Goal: Task Accomplishment & Management: Complete application form

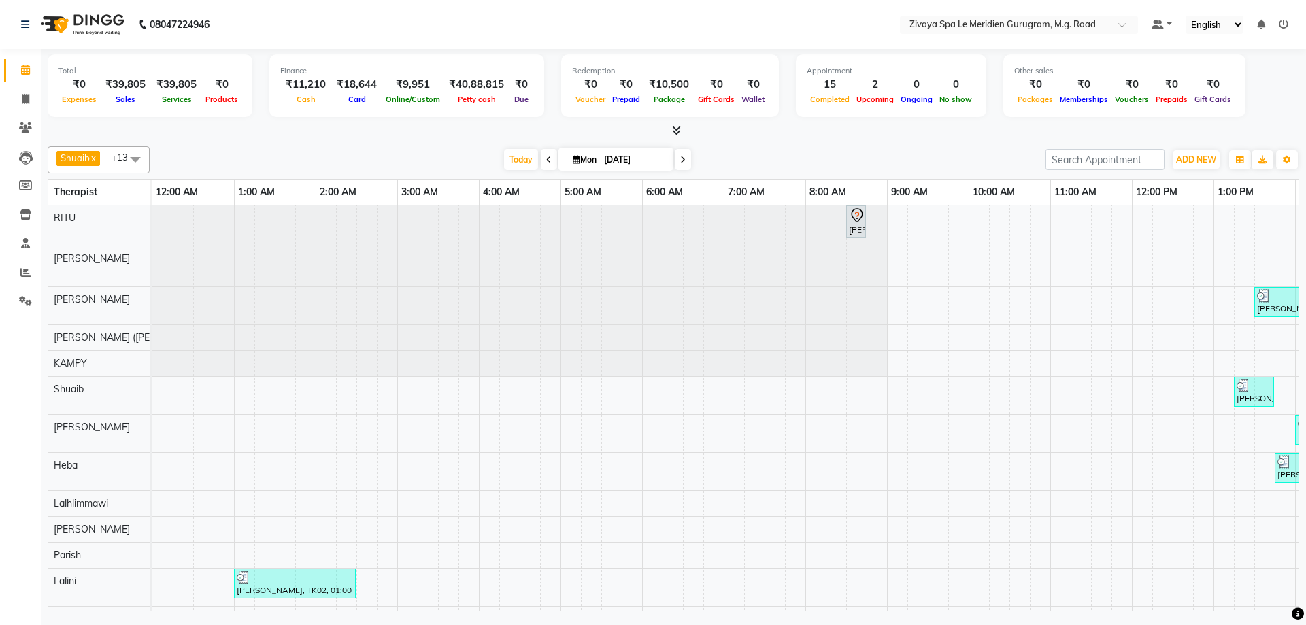
click at [680, 157] on icon at bounding box center [682, 160] width 5 height 8
type input "02-09-2025"
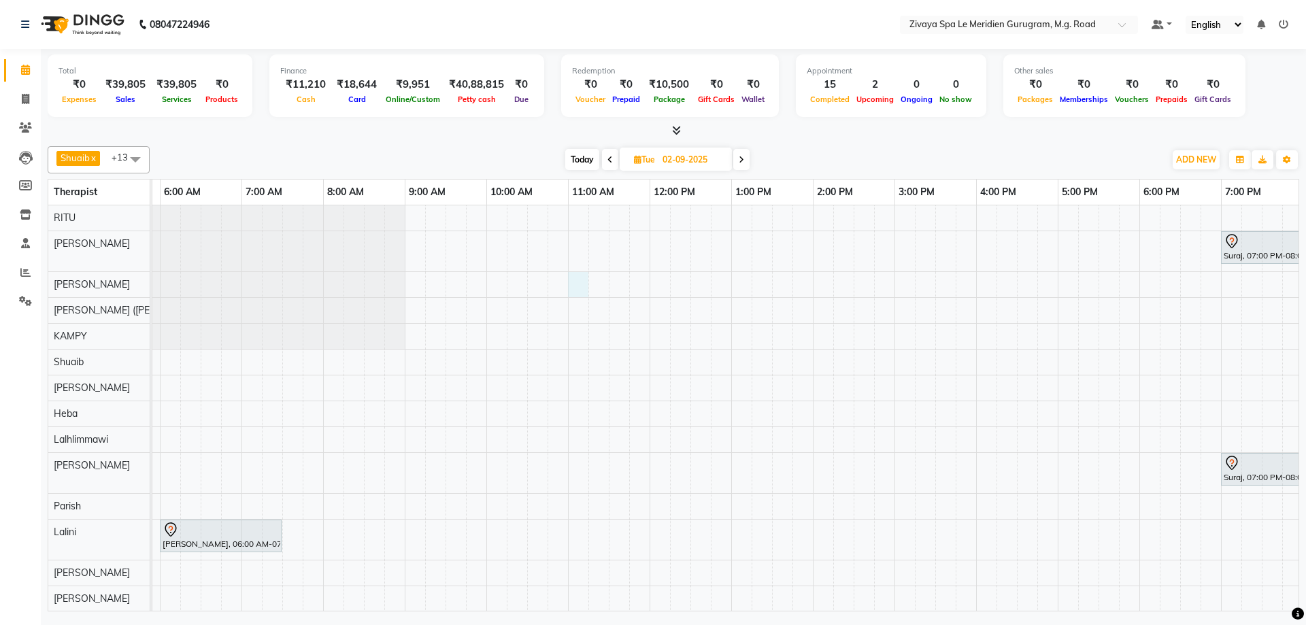
click at [578, 286] on div "Suraj, 07:00 PM-08:00 PM, Swedish De-Stress - 60 Mins Suraj, 07:00 PM-08:00 PM,…" at bounding box center [649, 408] width 1959 height 406
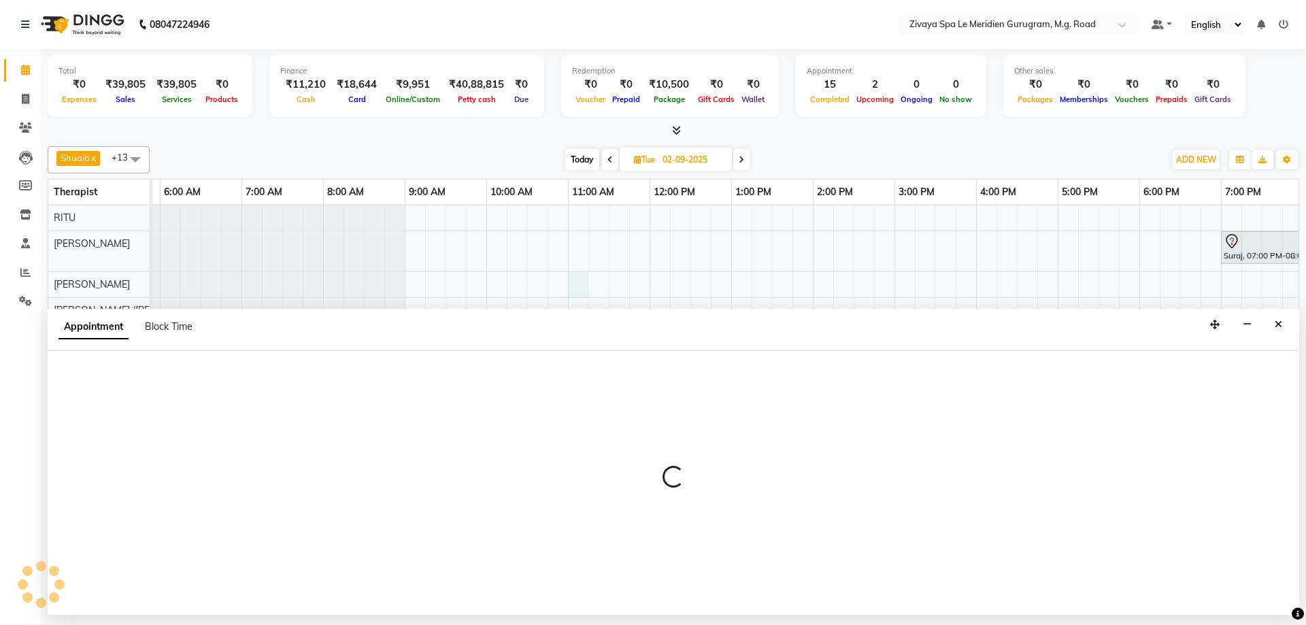
select select "49508"
select select "660"
select select "tentative"
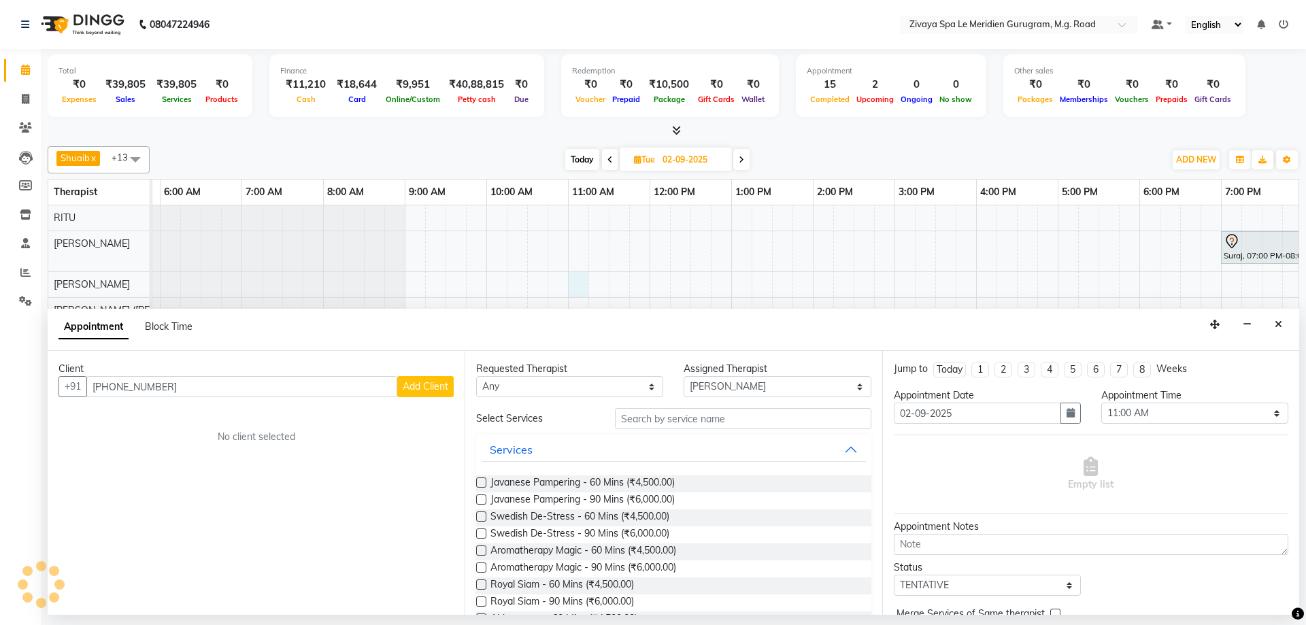
type input "[PHONE_NUMBER]"
click at [405, 388] on span "Add Client" at bounding box center [426, 386] width 46 height 12
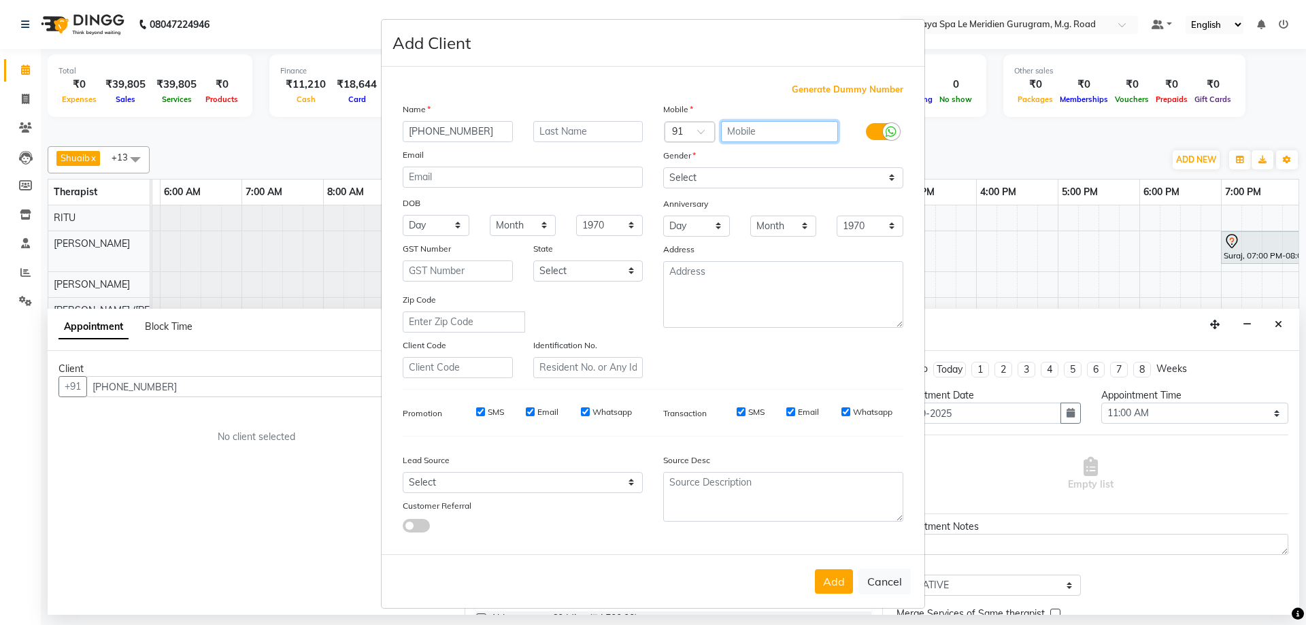
click at [751, 133] on input "text" at bounding box center [780, 131] width 118 height 21
paste input "[PHONE_NUMBER]"
type input "[PHONE_NUMBER]"
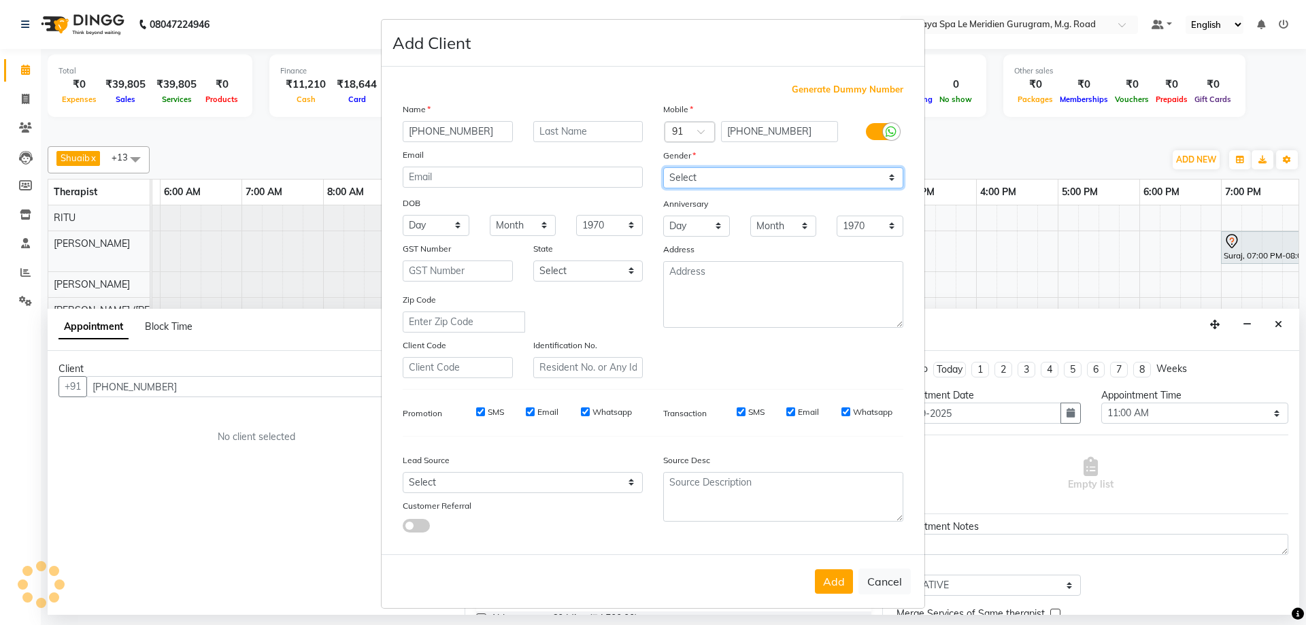
click at [722, 171] on select "Select [DEMOGRAPHIC_DATA] [DEMOGRAPHIC_DATA] Other Prefer Not To Say" at bounding box center [783, 177] width 240 height 21
select select "[DEMOGRAPHIC_DATA]"
click at [663, 167] on select "Select [DEMOGRAPHIC_DATA] [DEMOGRAPHIC_DATA] Other Prefer Not To Say" at bounding box center [783, 177] width 240 height 21
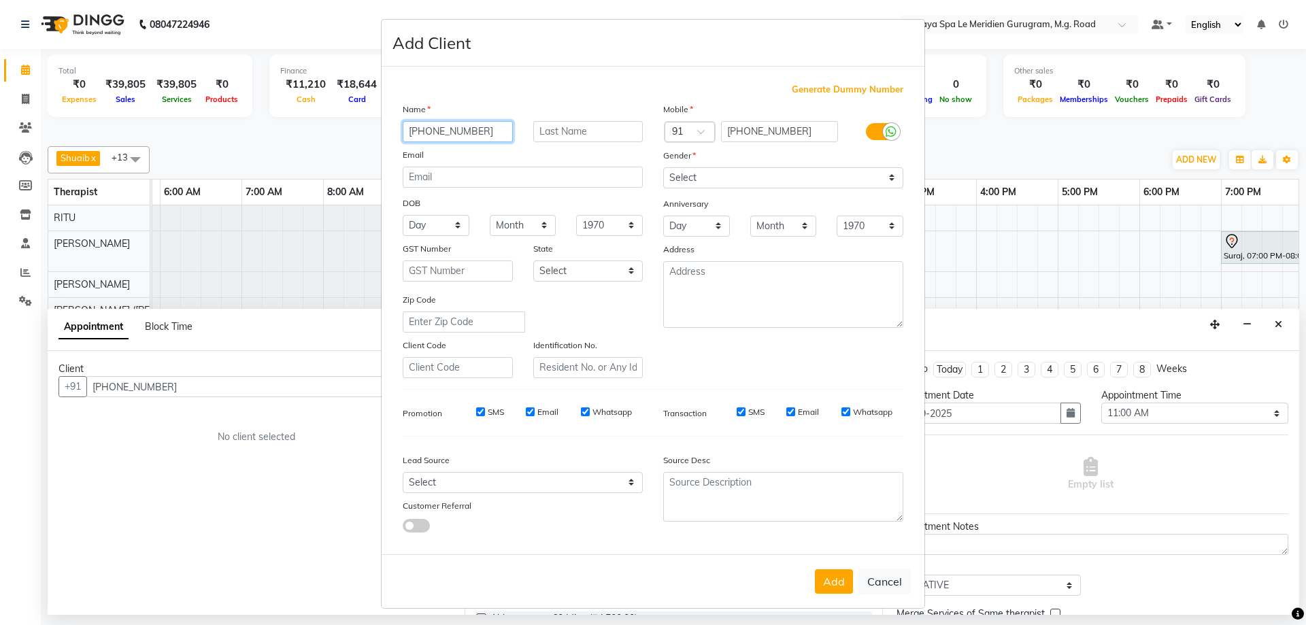
drag, startPoint x: 493, startPoint y: 131, endPoint x: 339, endPoint y: 111, distance: 155.0
click at [339, 111] on ngb-modal-window "Add Client Generate Dummy Number Name [PHONE_NUMBER] Email DOB Day 01 02 03 04 …" at bounding box center [653, 312] width 1306 height 625
type input "m"
type input "Ms [PERSON_NAME]"
click at [841, 581] on button "Add" at bounding box center [834, 581] width 38 height 24
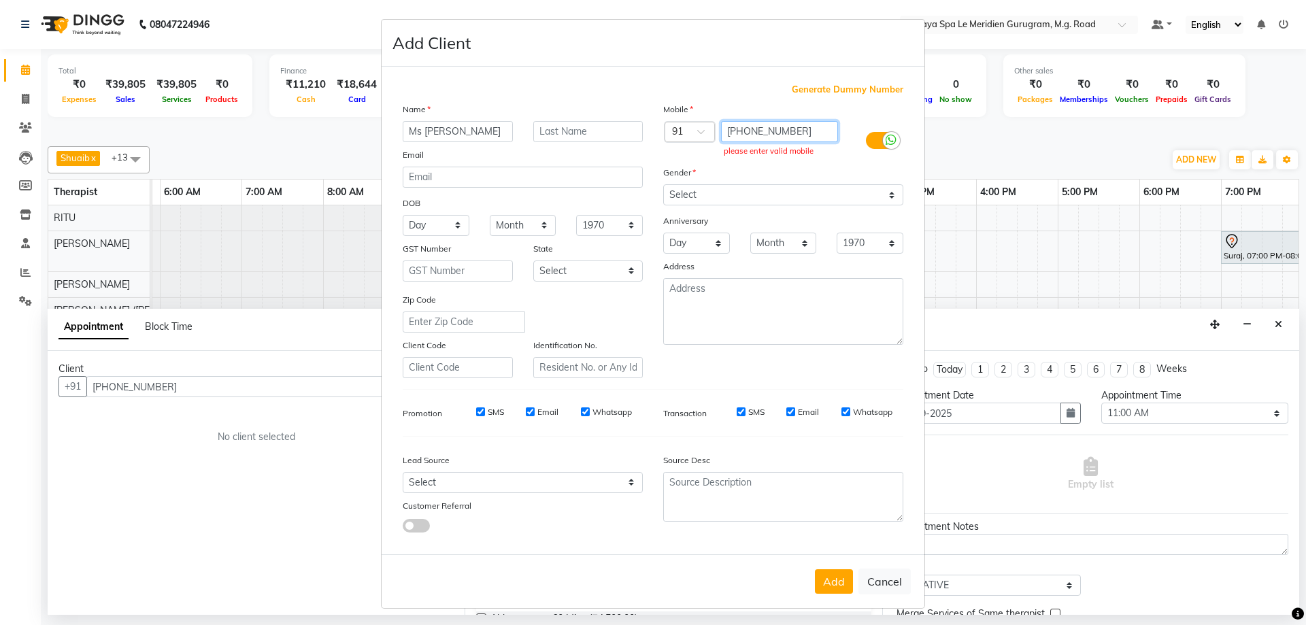
click at [727, 131] on input "[PHONE_NUMBER]" at bounding box center [780, 131] width 118 height 21
type input "44 7849 574562"
click at [833, 576] on button "Add" at bounding box center [834, 581] width 38 height 24
click at [825, 574] on button "Add" at bounding box center [834, 581] width 38 height 24
click at [697, 131] on span at bounding box center [705, 136] width 17 height 14
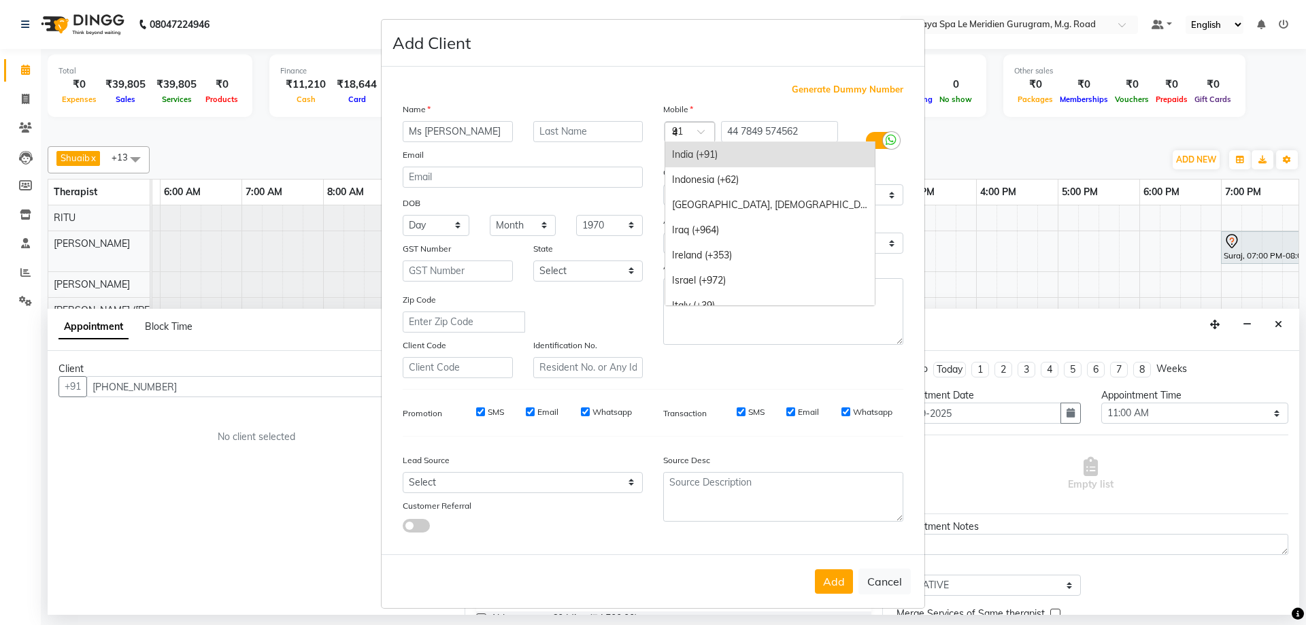
scroll to position [1146, 0]
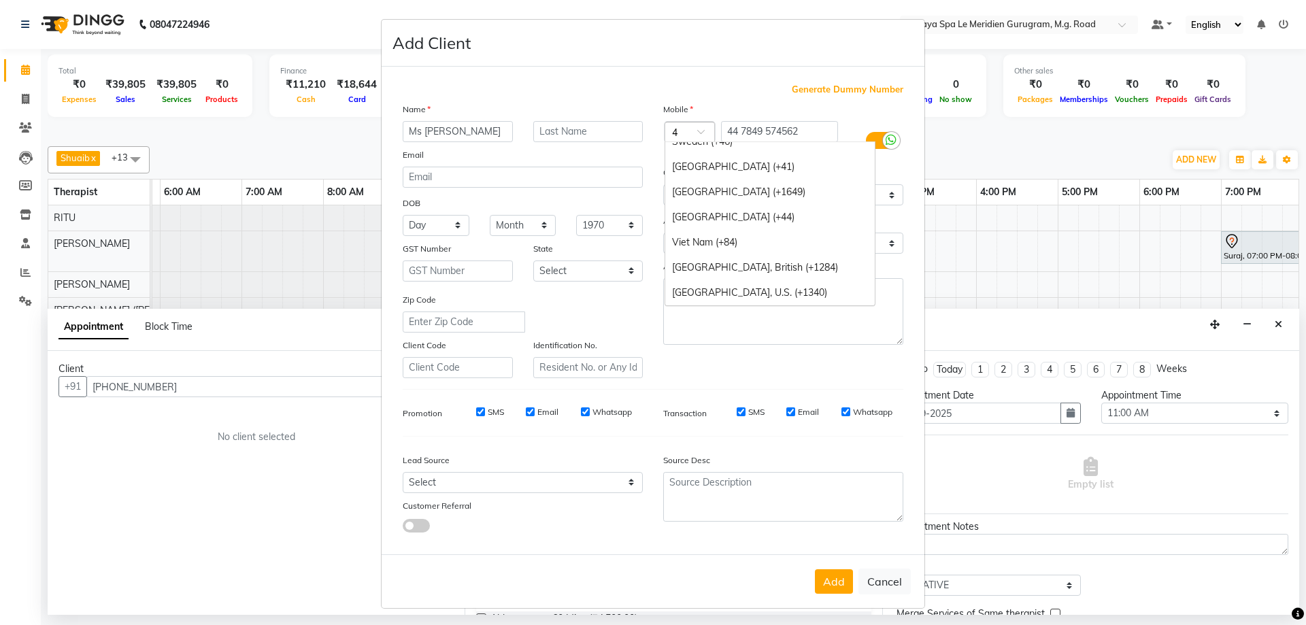
type input "44"
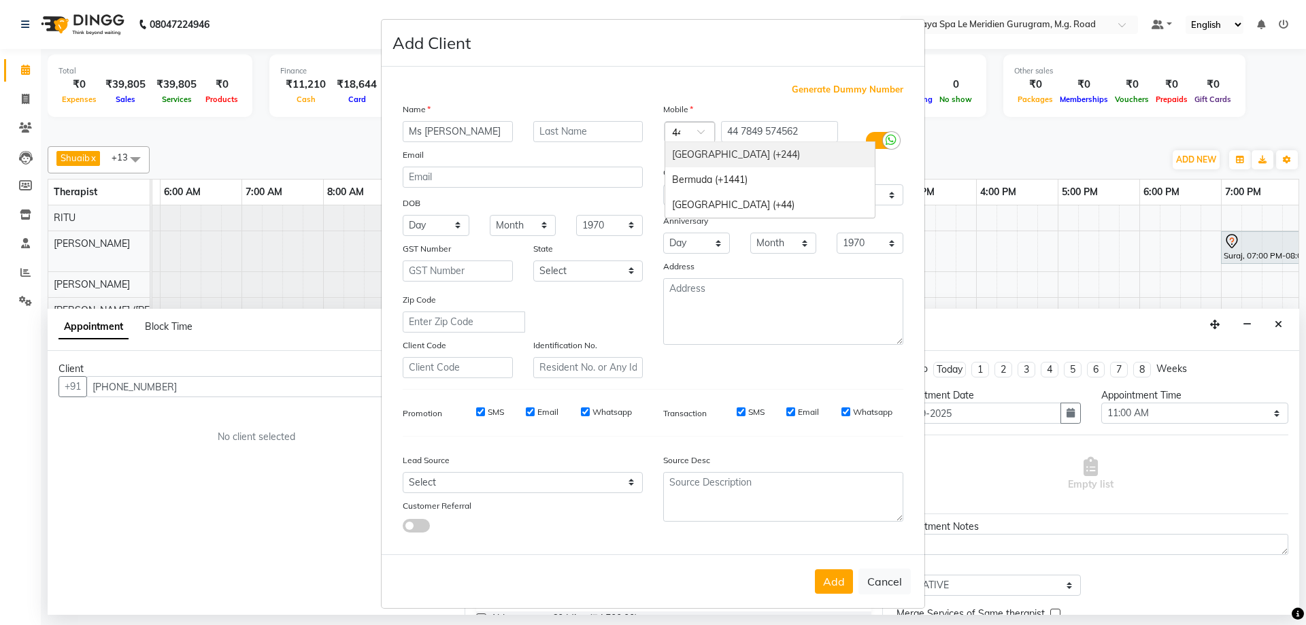
scroll to position [0, 0]
click at [756, 209] on div "[GEOGRAPHIC_DATA] (+44)" at bounding box center [770, 205] width 210 height 25
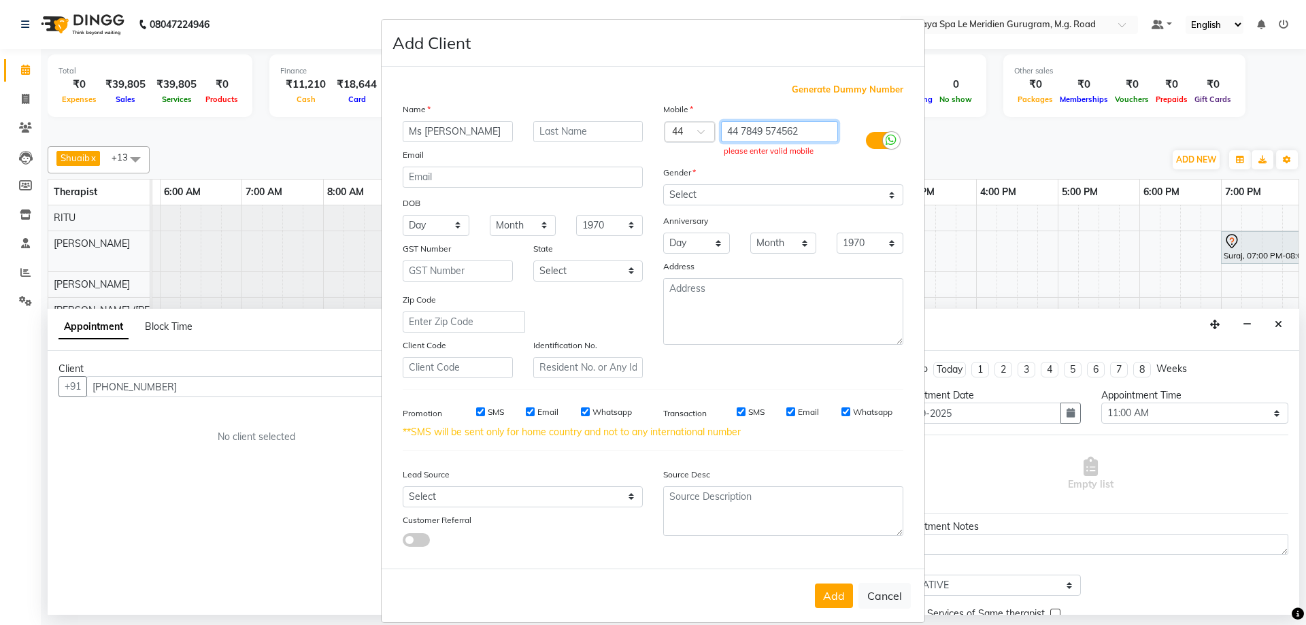
drag, startPoint x: 734, startPoint y: 130, endPoint x: 719, endPoint y: 129, distance: 15.0
click at [721, 130] on input "44 7849 574562" at bounding box center [780, 131] width 118 height 21
type input "7849 574562"
click at [757, 168] on div "Gender" at bounding box center [783, 174] width 261 height 19
click at [831, 593] on button "Add" at bounding box center [834, 596] width 38 height 24
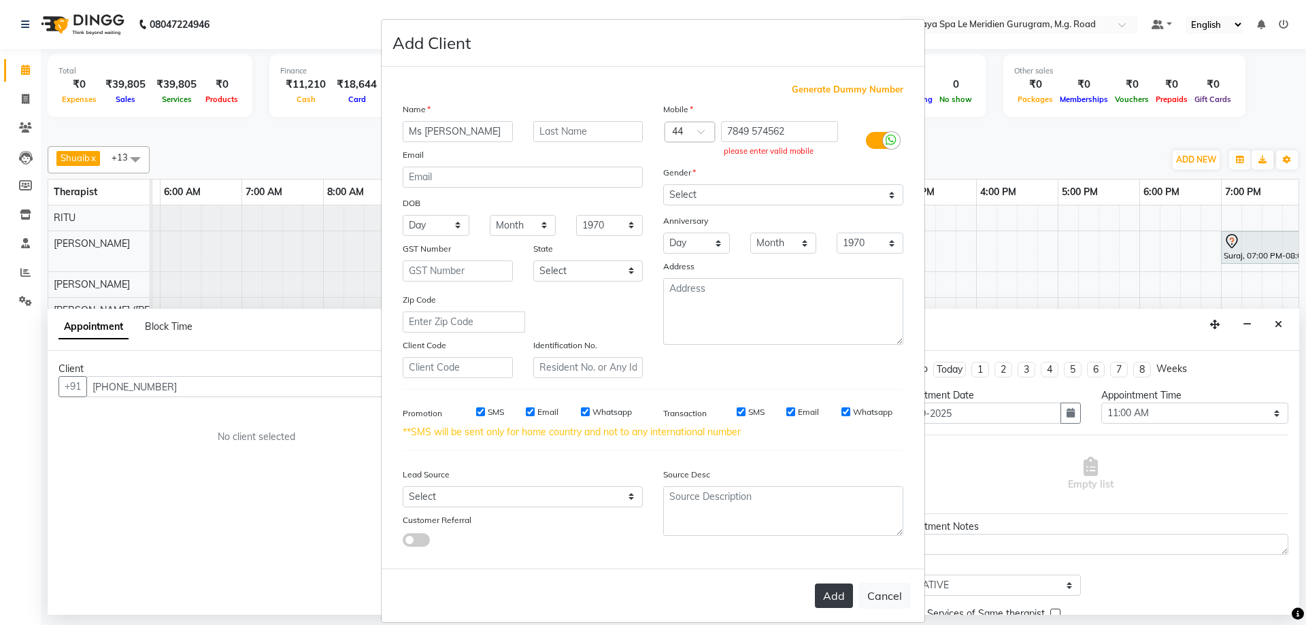
click at [833, 589] on button "Add" at bounding box center [834, 596] width 38 height 24
click at [821, 594] on button "Add" at bounding box center [834, 596] width 38 height 24
click at [696, 144] on div "Country Code × 44" at bounding box center [685, 140] width 65 height 39
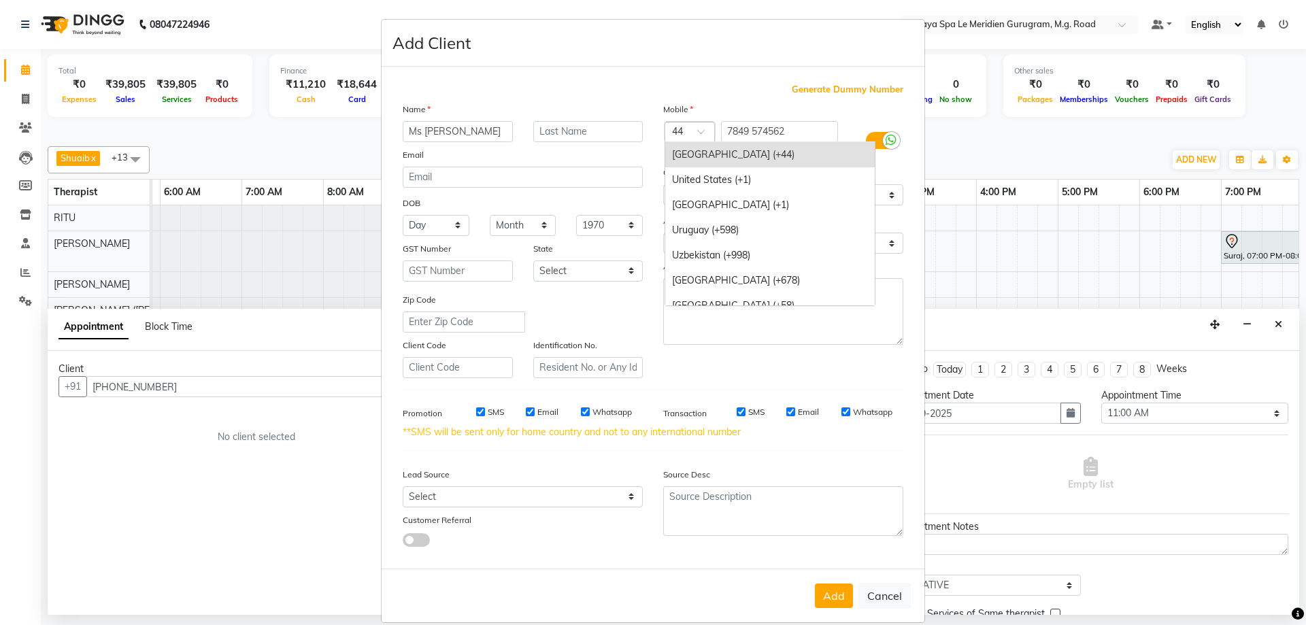
click at [701, 138] on span at bounding box center [705, 136] width 17 height 14
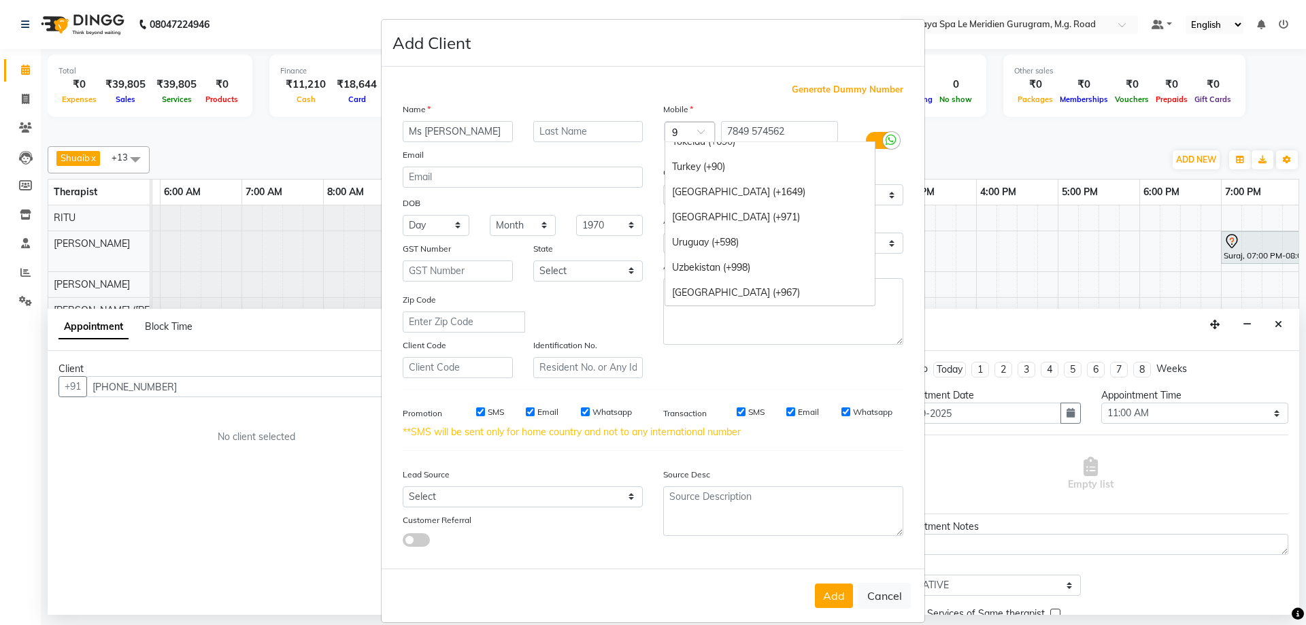
scroll to position [1423, 0]
type input "91"
click at [720, 205] on div "India (+91)" at bounding box center [770, 205] width 210 height 25
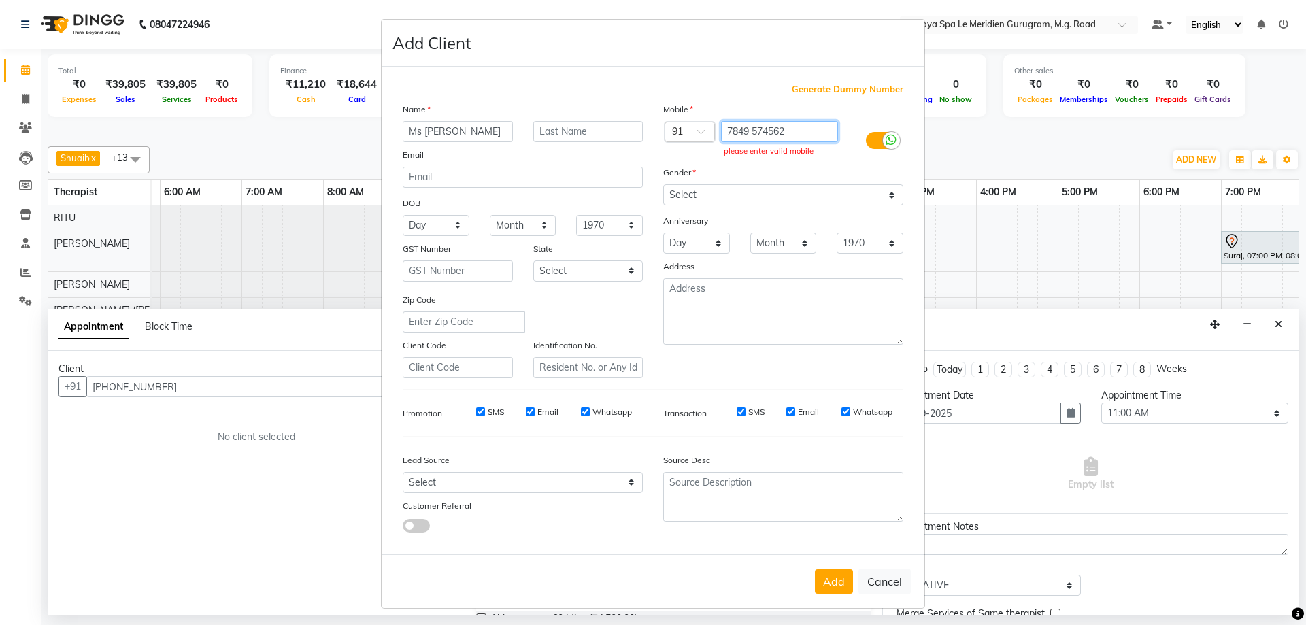
click at [727, 129] on input "7849 574562" at bounding box center [780, 131] width 118 height 21
type input "447849 574562"
click at [831, 576] on button "Add" at bounding box center [834, 581] width 38 height 24
click at [827, 580] on button "Add" at bounding box center [834, 581] width 38 height 24
click at [829, 580] on button "Add" at bounding box center [834, 581] width 38 height 24
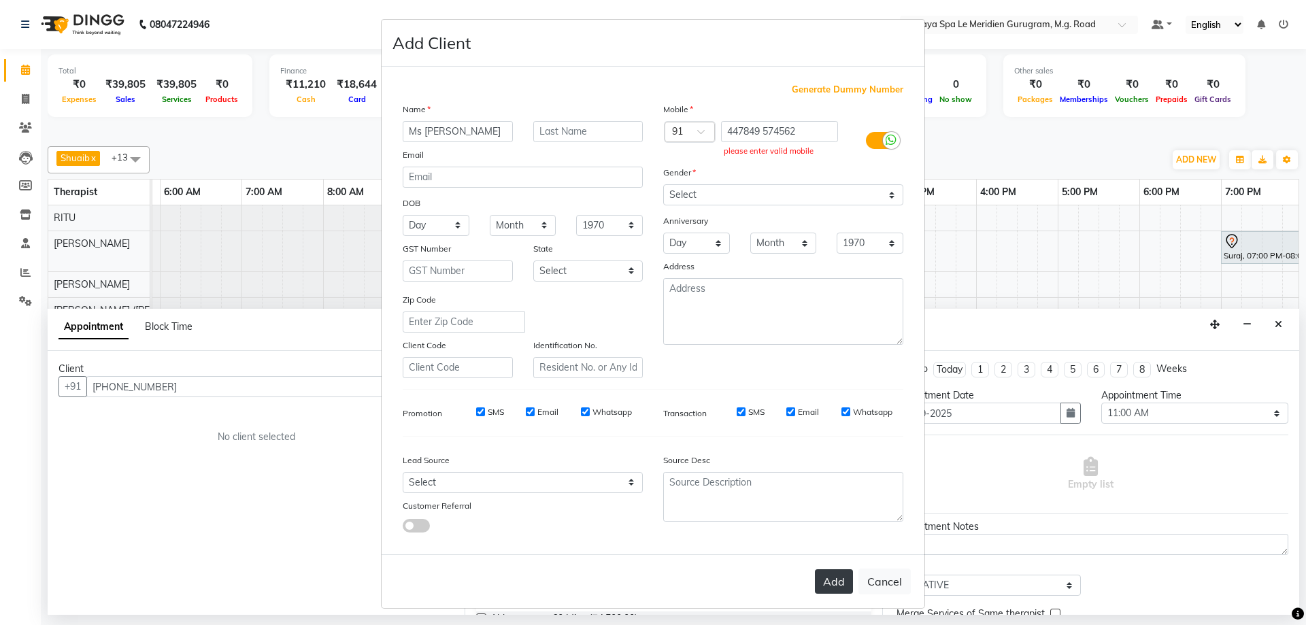
click at [829, 580] on button "Add" at bounding box center [834, 581] width 38 height 24
click at [830, 580] on button "Add" at bounding box center [834, 581] width 38 height 24
click at [831, 579] on button "Add" at bounding box center [834, 581] width 38 height 24
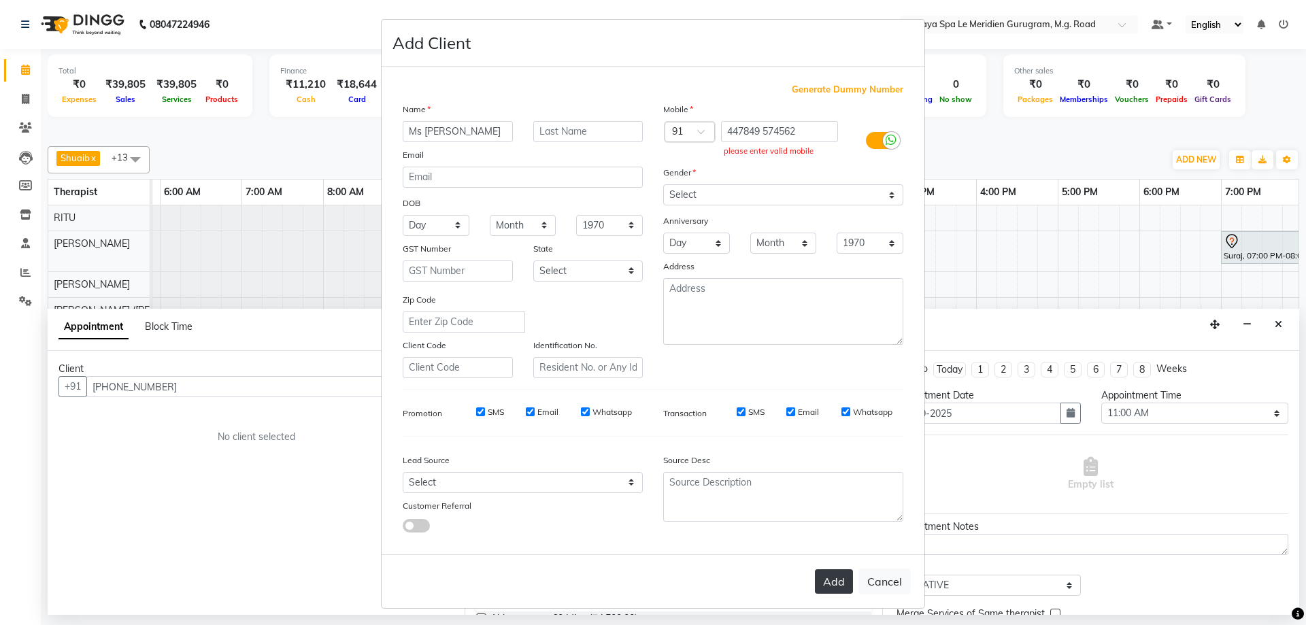
click at [831, 579] on button "Add" at bounding box center [834, 581] width 38 height 24
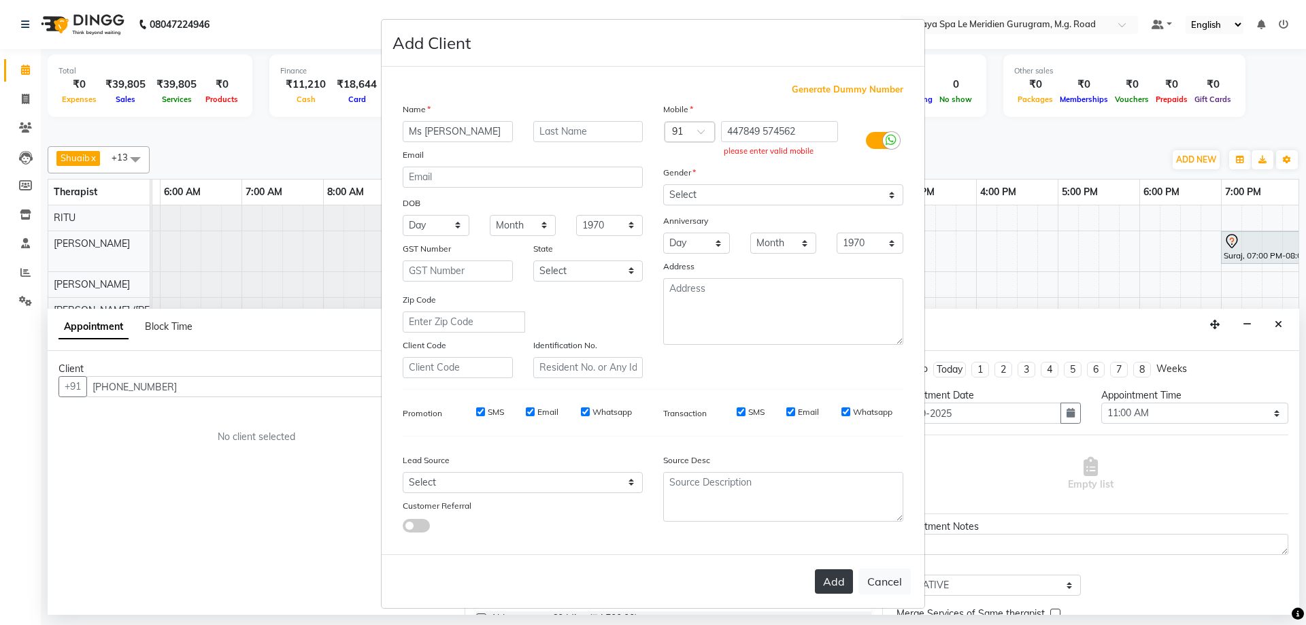
click at [832, 578] on button "Add" at bounding box center [834, 581] width 38 height 24
drag, startPoint x: 804, startPoint y: 133, endPoint x: 422, endPoint y: 82, distance: 385.1
click at [422, 82] on div "Generate Dummy Number Name Ms [PERSON_NAME] Email DOB Day 01 02 03 04 05 06 07 …" at bounding box center [653, 311] width 543 height 488
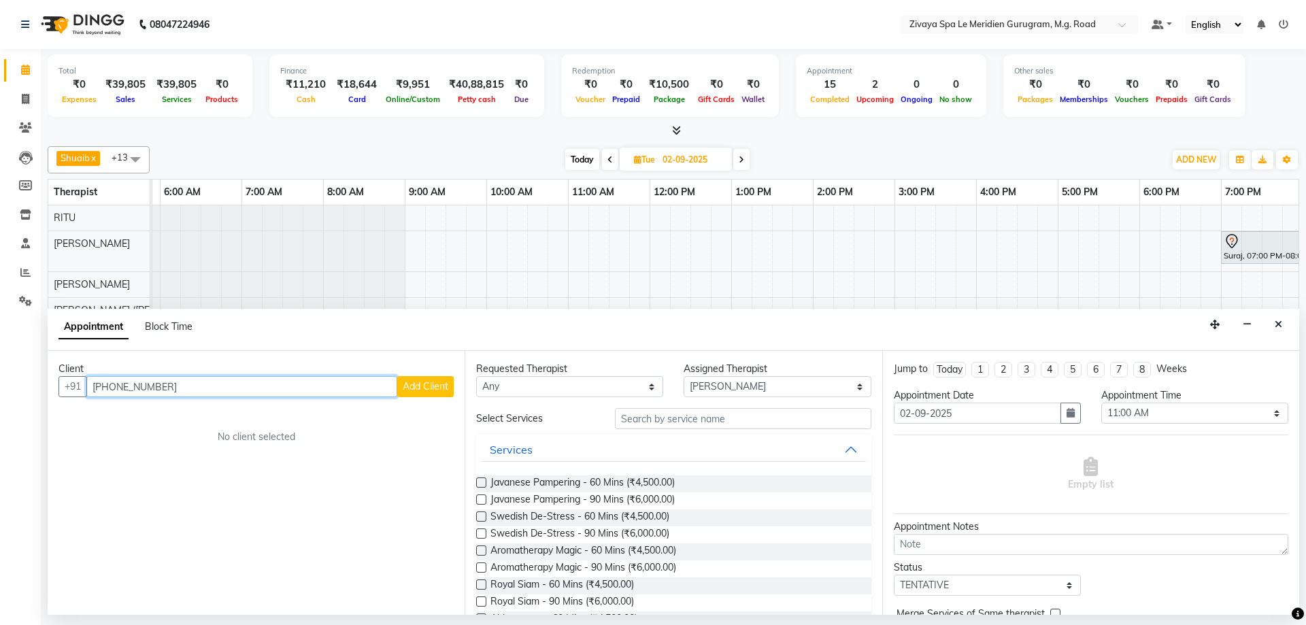
drag, startPoint x: 186, startPoint y: 388, endPoint x: 1, endPoint y: 350, distance: 189.5
click at [0, 350] on app-home "08047224946 Select Location × Zivaya Spa Le Meridien Gurugram, M.g. Road Defaul…" at bounding box center [653, 307] width 1306 height 615
type input "Ms [PERSON_NAME]"
click at [431, 384] on span "Add Client" at bounding box center [426, 386] width 46 height 12
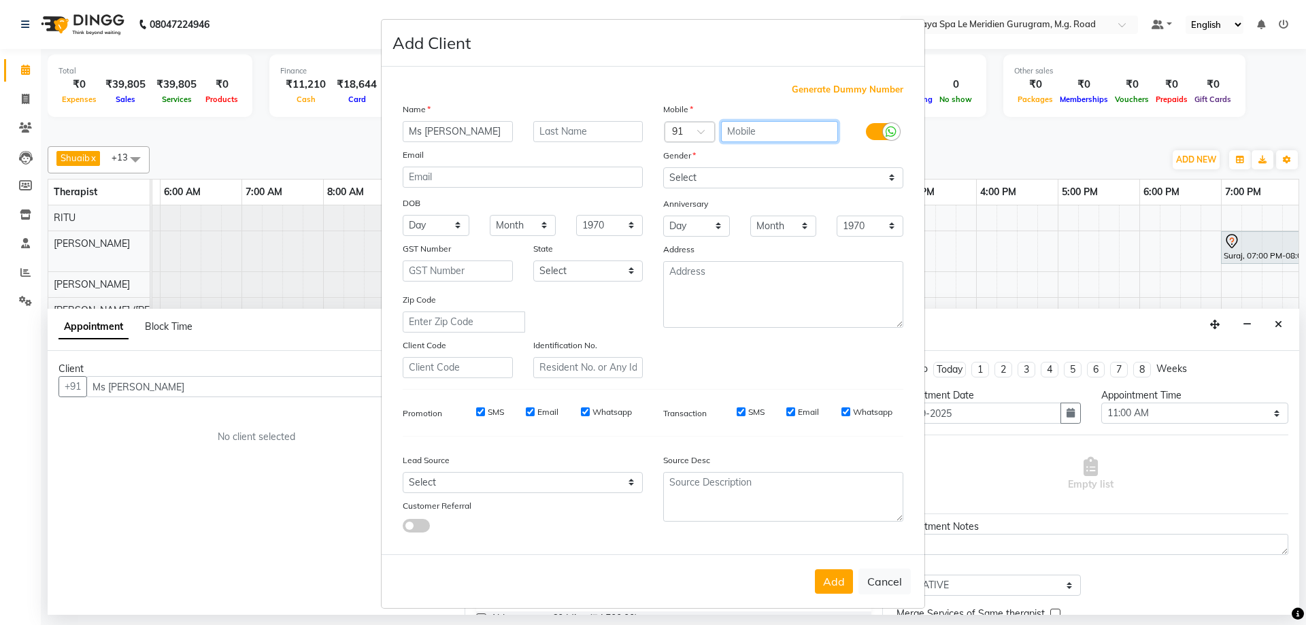
click at [770, 131] on input "text" at bounding box center [780, 131] width 118 height 21
paste input "447849 574562"
type input "447849 574562"
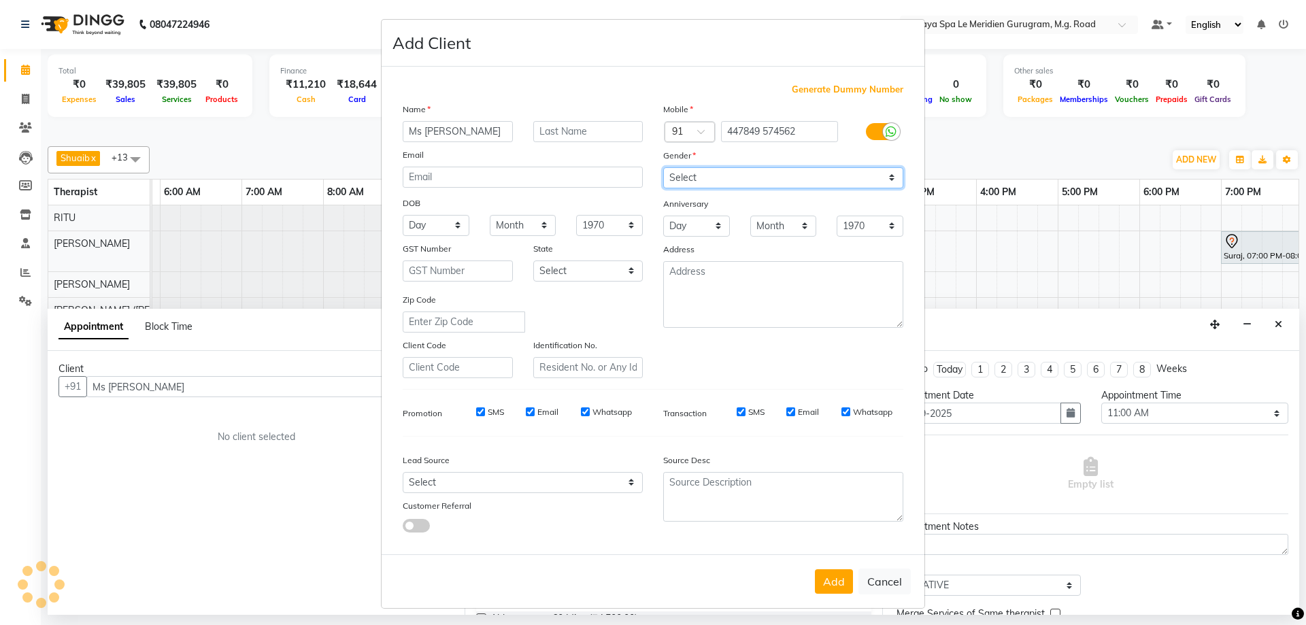
click at [762, 180] on select "Select [DEMOGRAPHIC_DATA] [DEMOGRAPHIC_DATA] Other Prefer Not To Say" at bounding box center [783, 177] width 240 height 21
select select "[DEMOGRAPHIC_DATA]"
click at [663, 167] on select "Select [DEMOGRAPHIC_DATA] [DEMOGRAPHIC_DATA] Other Prefer Not To Say" at bounding box center [783, 177] width 240 height 21
click at [820, 588] on button "Add" at bounding box center [834, 581] width 38 height 24
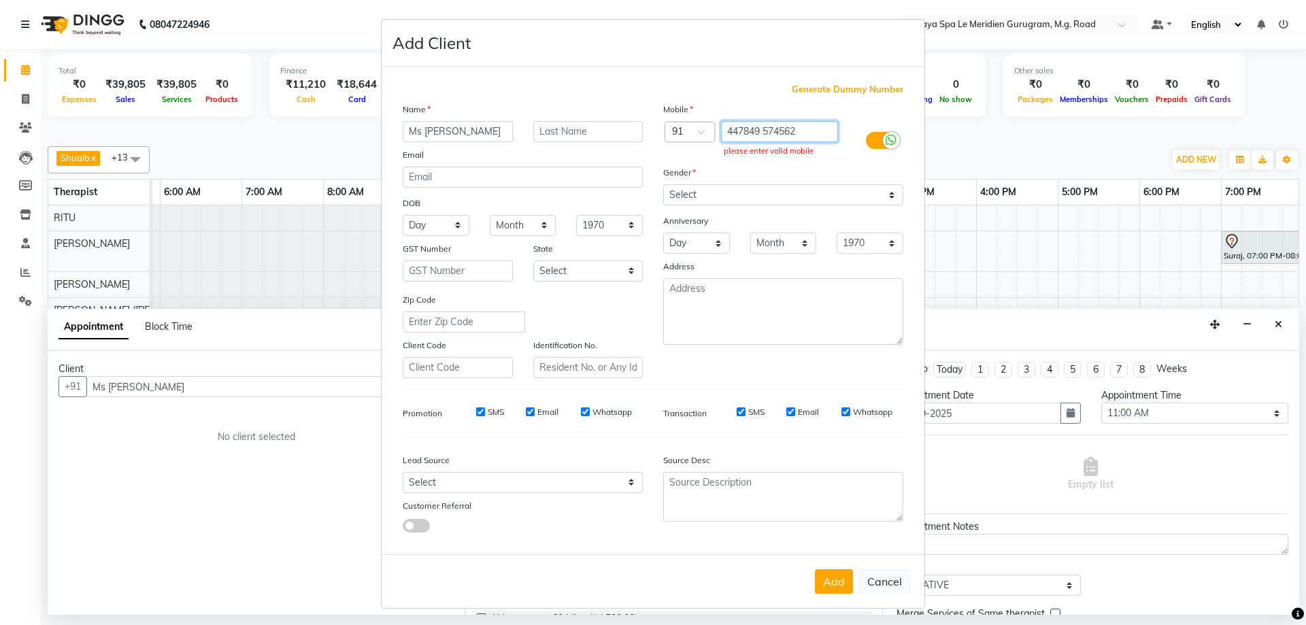
click at [729, 129] on input "447849 574562" at bounding box center [780, 131] width 118 height 21
click at [733, 129] on input "447849 574562" at bounding box center [780, 131] width 118 height 21
drag, startPoint x: 736, startPoint y: 132, endPoint x: 713, endPoint y: 127, distance: 23.8
click at [718, 127] on div "447849 574562 please enter valid mobile" at bounding box center [783, 140] width 131 height 39
type input "7849 574562"
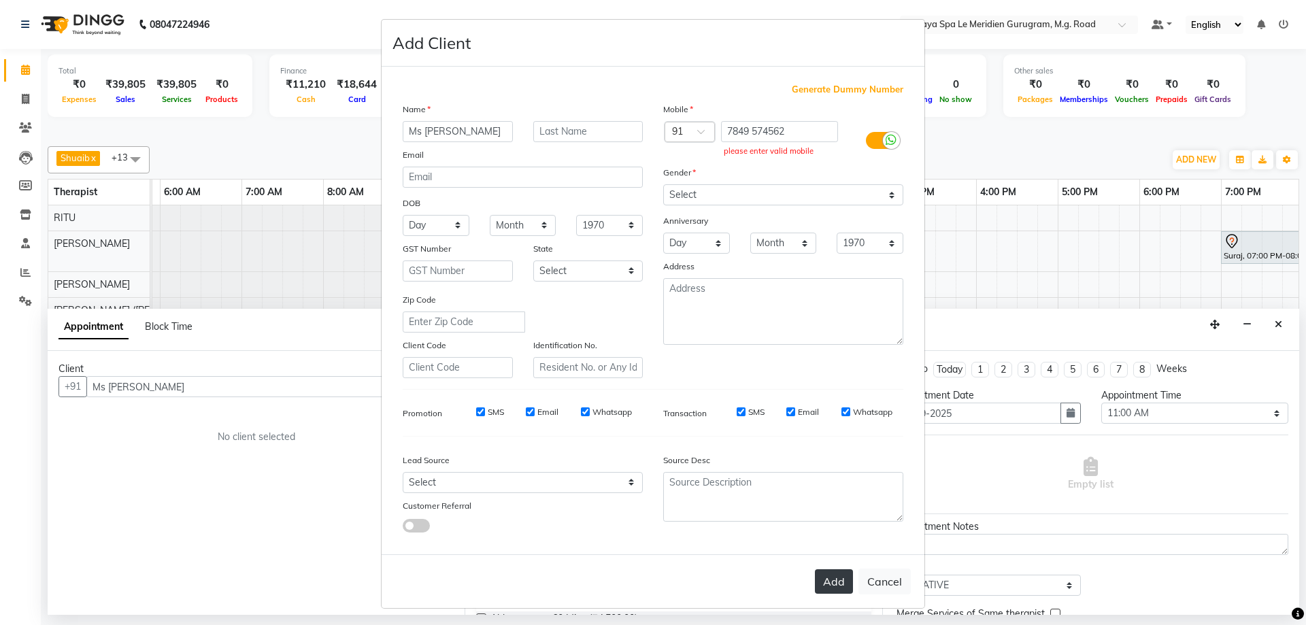
click at [827, 585] on button "Add" at bounding box center [834, 581] width 38 height 24
click at [835, 586] on button "Add" at bounding box center [834, 581] width 38 height 24
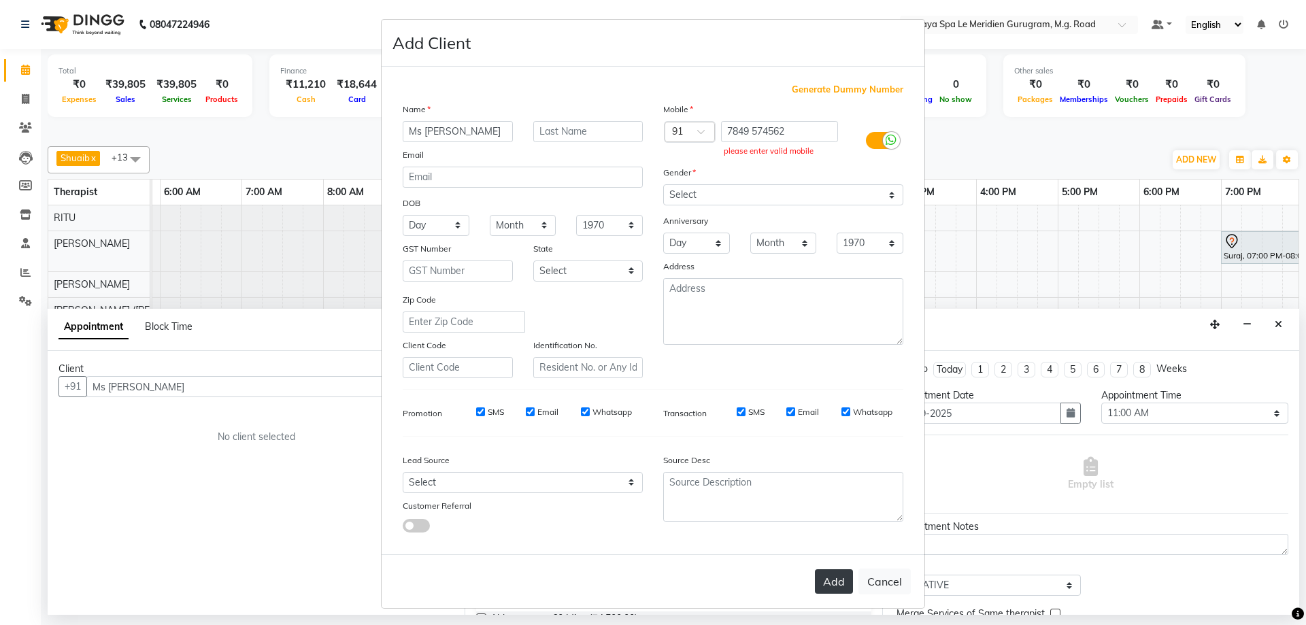
click at [835, 586] on button "Add" at bounding box center [834, 581] width 38 height 24
drag, startPoint x: 457, startPoint y: 129, endPoint x: 350, endPoint y: 121, distance: 107.1
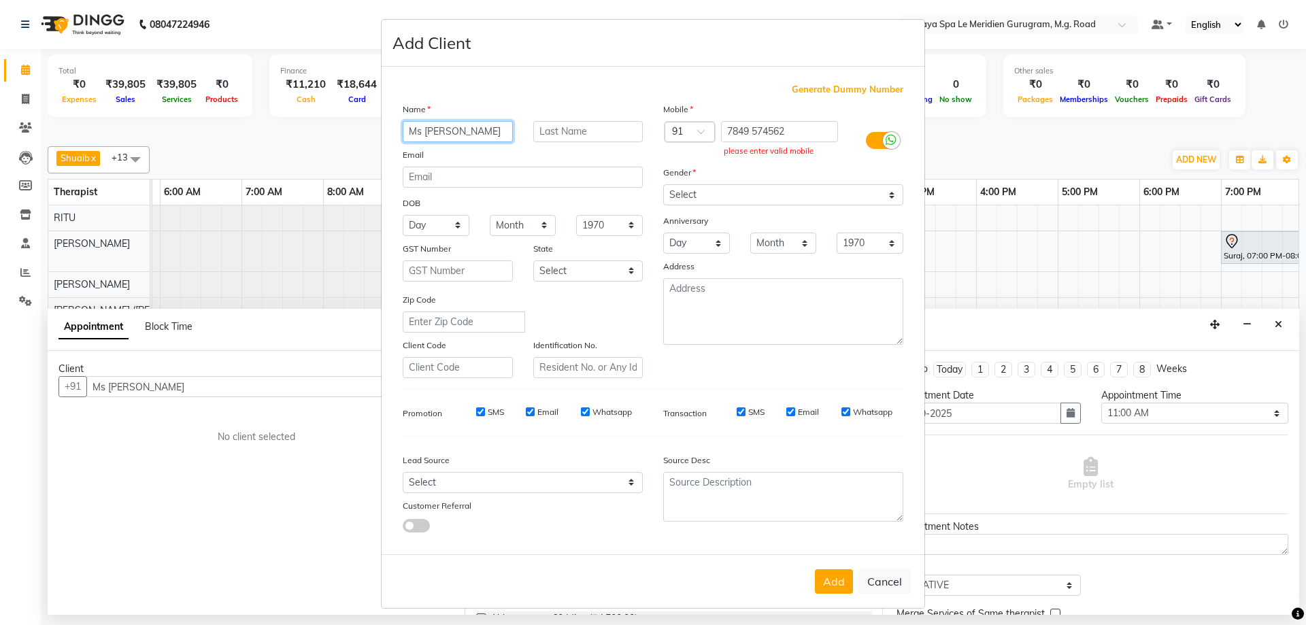
click at [350, 121] on ngb-modal-window "Add Client Generate Dummy Number Name Ms [PERSON_NAME] Email DOB Day 01 02 03 0…" at bounding box center [653, 312] width 1306 height 625
click at [878, 582] on button "Cancel" at bounding box center [885, 582] width 52 height 26
select select
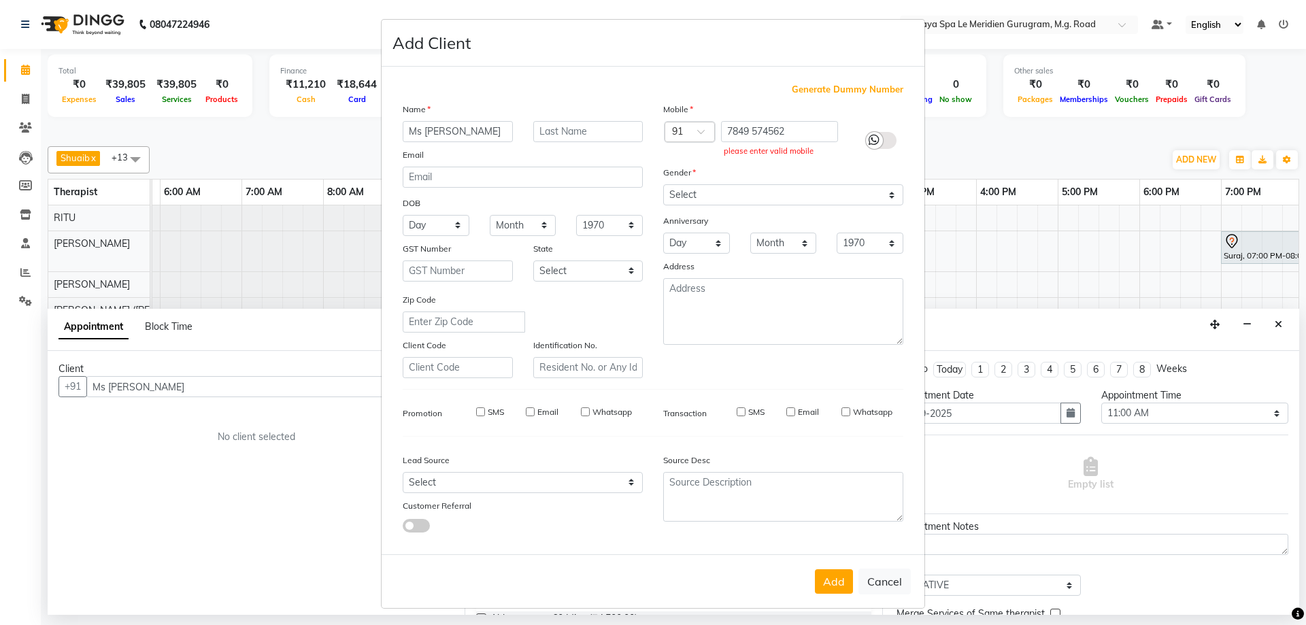
select select
checkbox input "false"
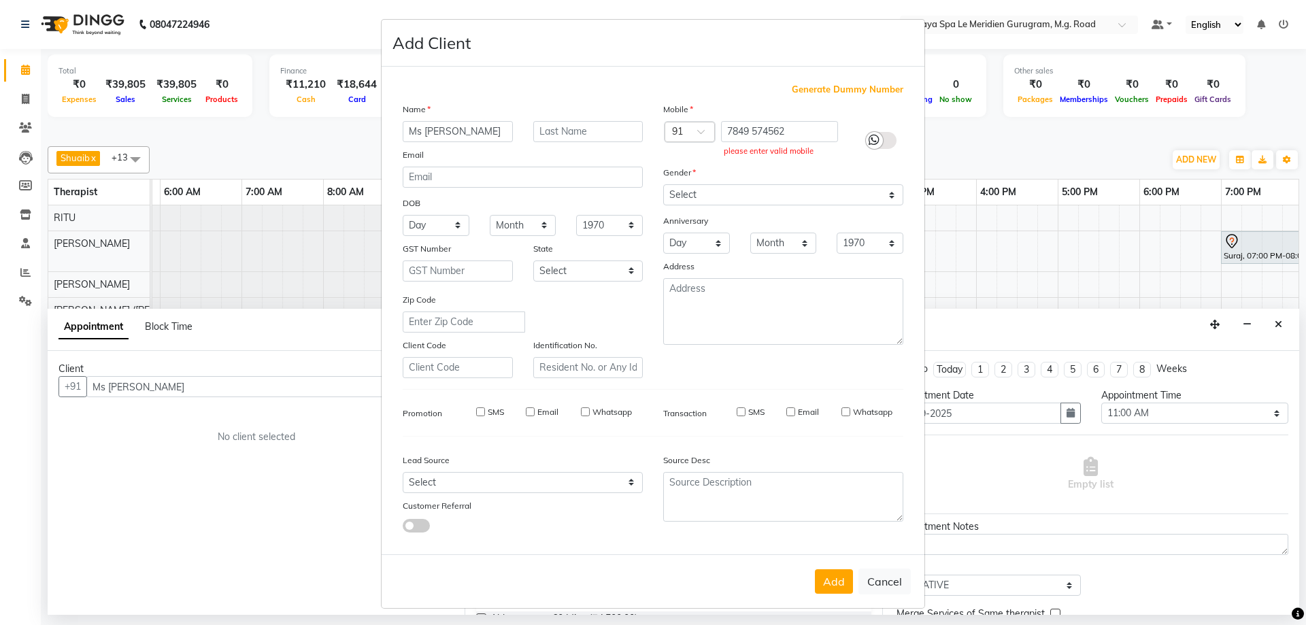
checkbox input "false"
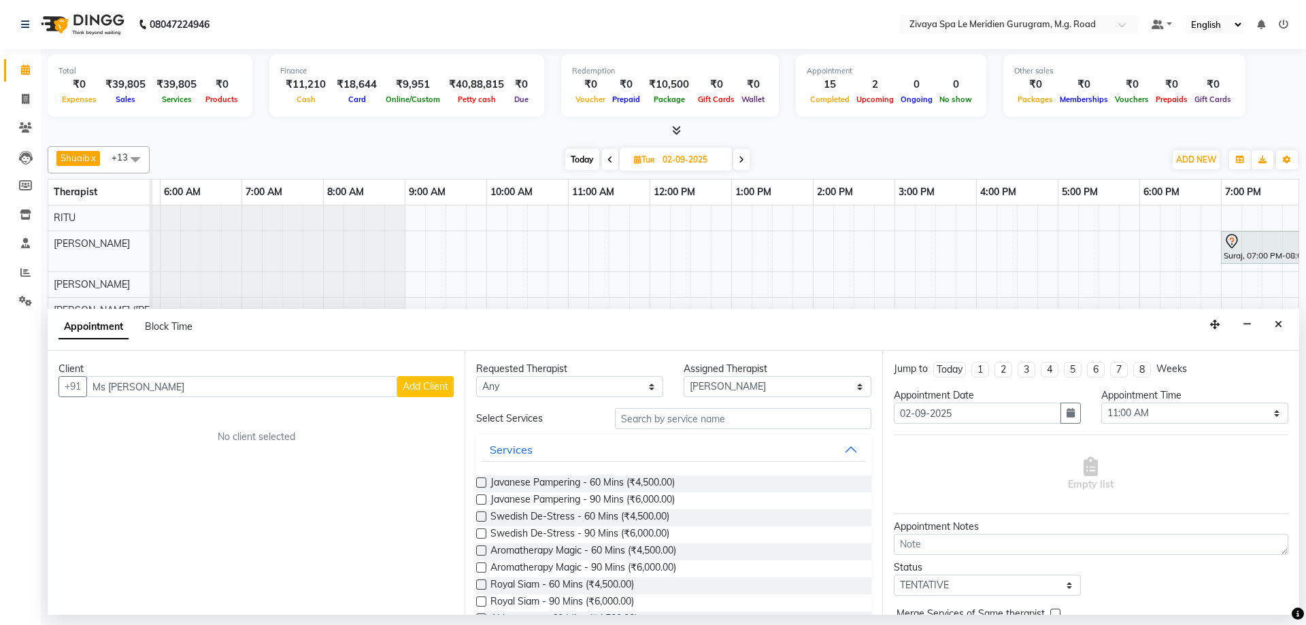
click at [452, 384] on button "Add Client" at bounding box center [425, 386] width 56 height 21
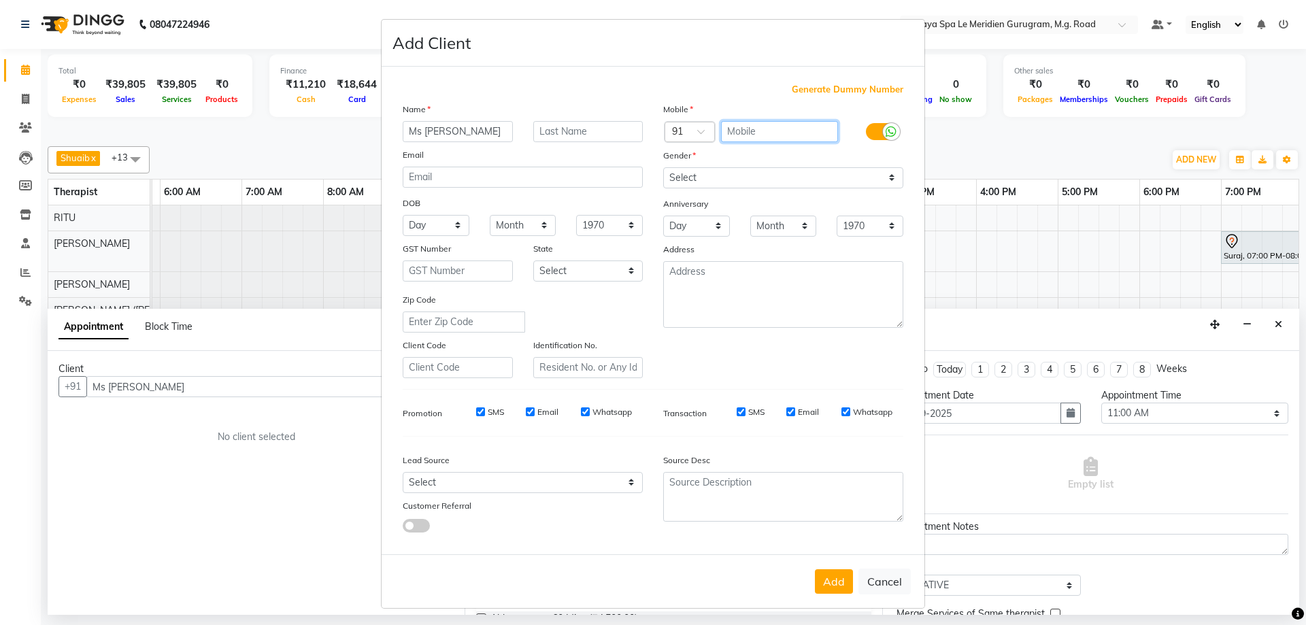
click at [760, 123] on input "text" at bounding box center [780, 131] width 118 height 21
paste input "Ms [PERSON_NAME]"
type input "M"
click at [750, 129] on input "7849474562" at bounding box center [780, 131] width 118 height 21
type input "7849574562"
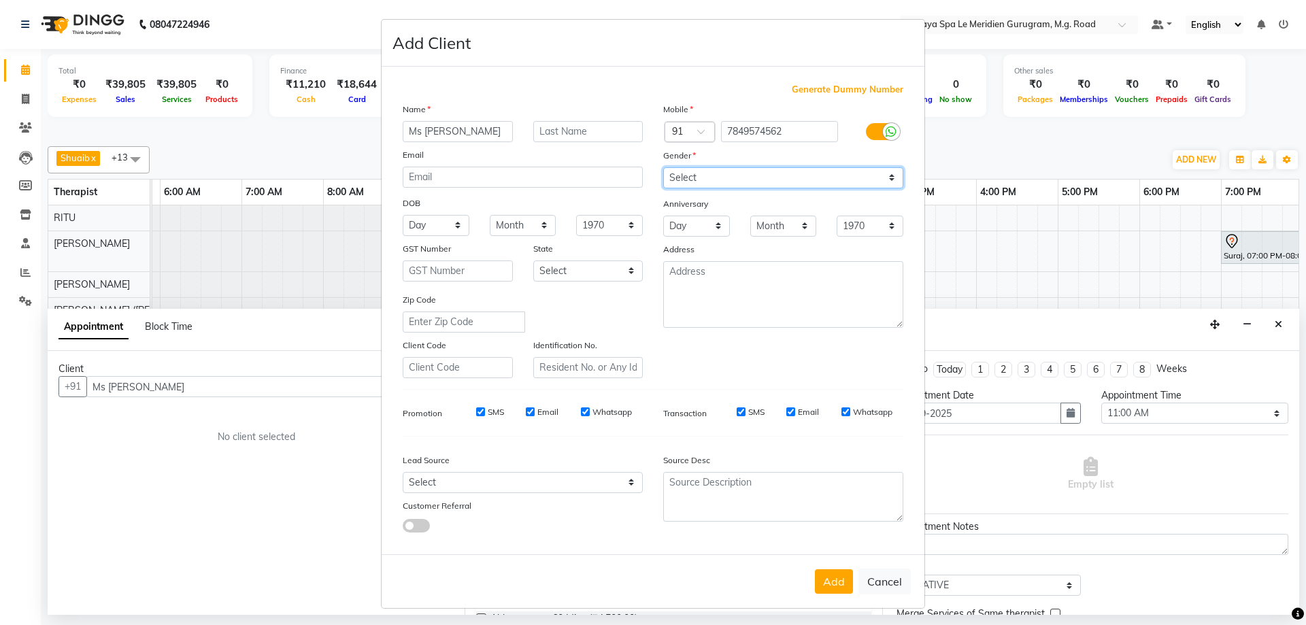
click at [706, 175] on select "Select [DEMOGRAPHIC_DATA] [DEMOGRAPHIC_DATA] Other Prefer Not To Say" at bounding box center [783, 177] width 240 height 21
select select "[DEMOGRAPHIC_DATA]"
click at [663, 167] on select "Select [DEMOGRAPHIC_DATA] [DEMOGRAPHIC_DATA] Other Prefer Not To Say" at bounding box center [783, 177] width 240 height 21
click at [822, 578] on button "Add" at bounding box center [834, 581] width 38 height 24
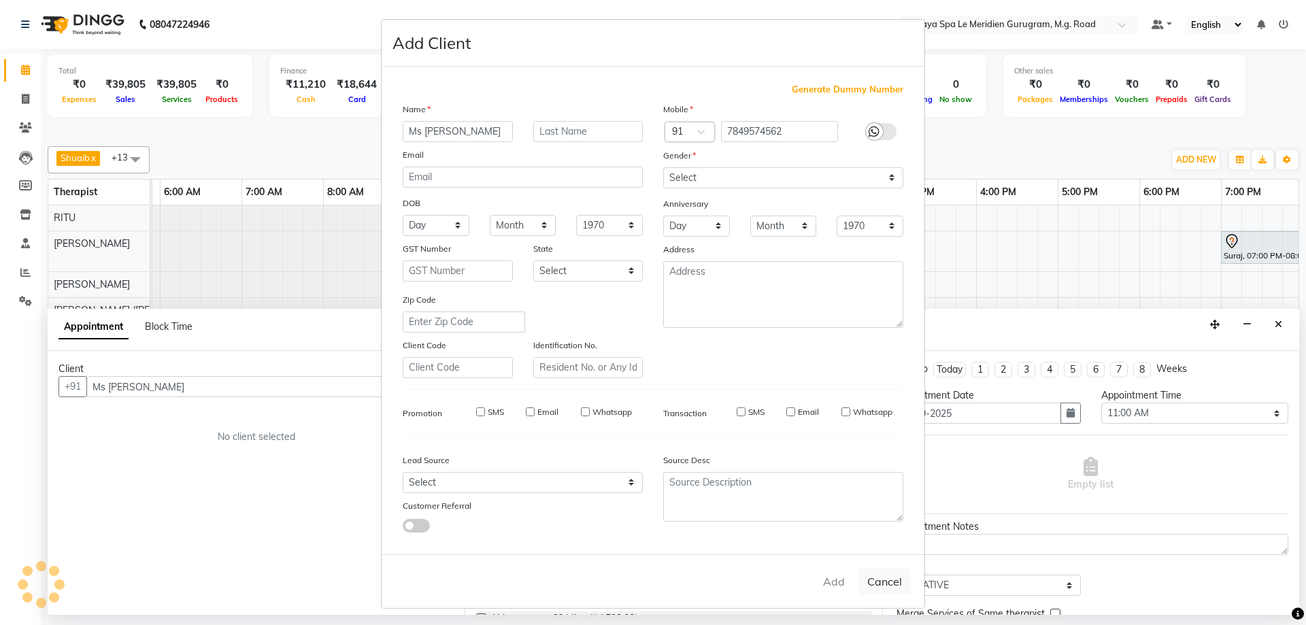
type input "7849574562"
select select
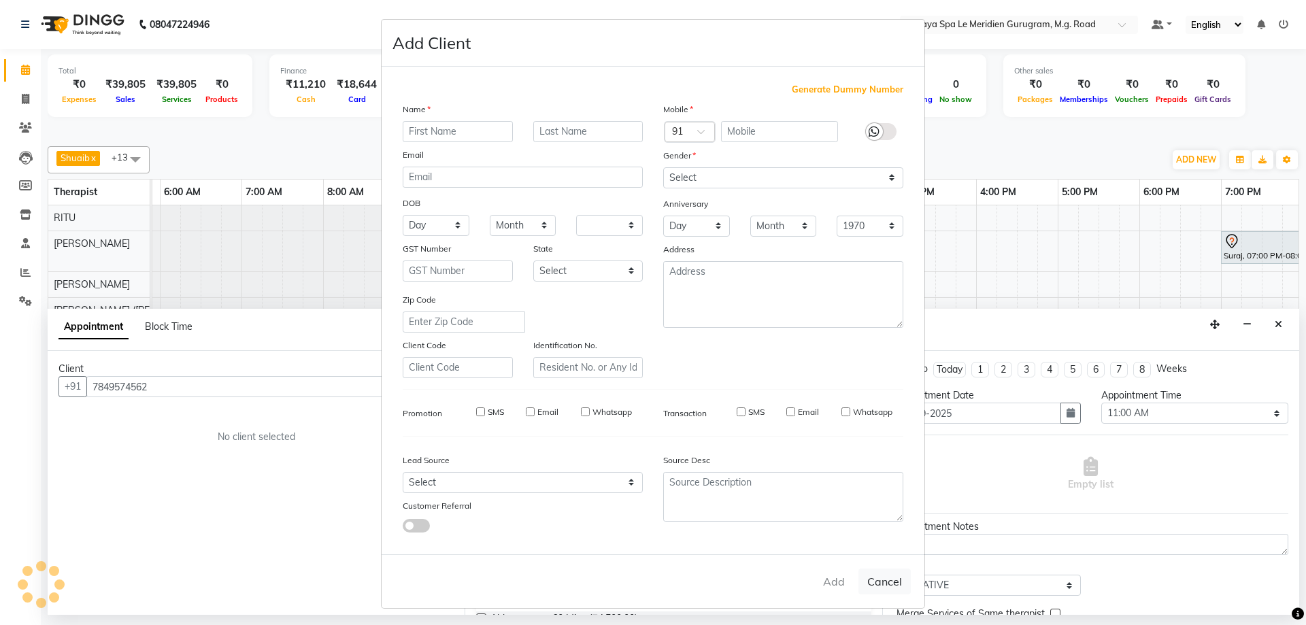
select select
checkbox input "false"
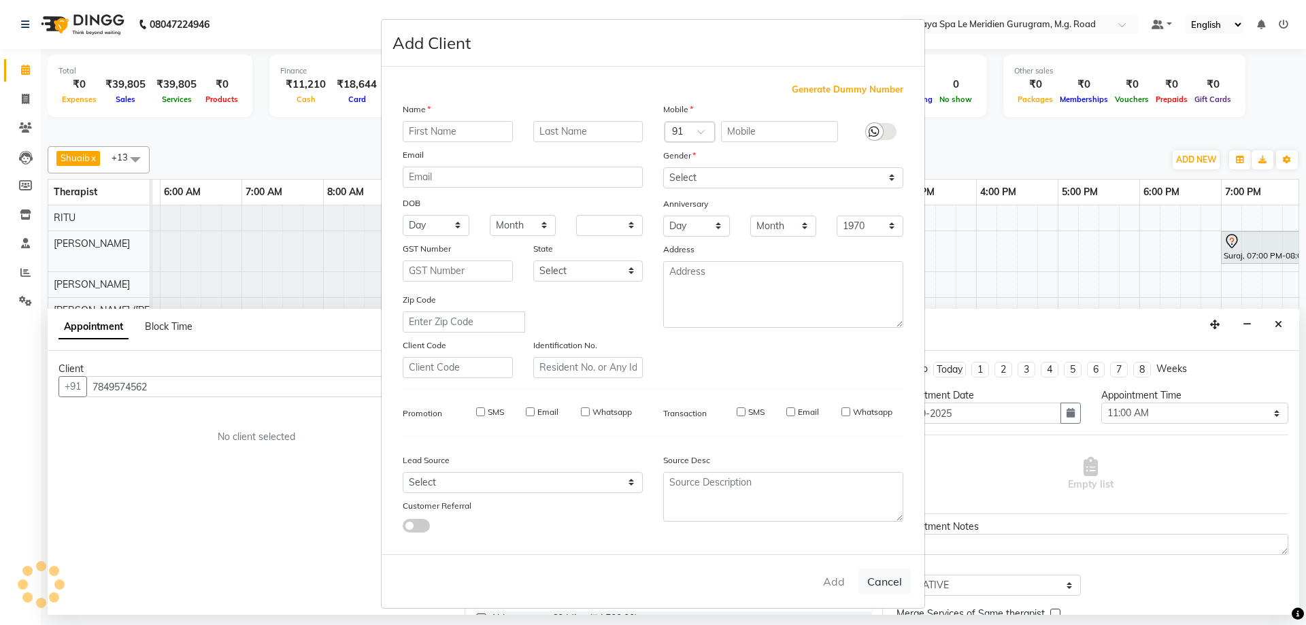
checkbox input "false"
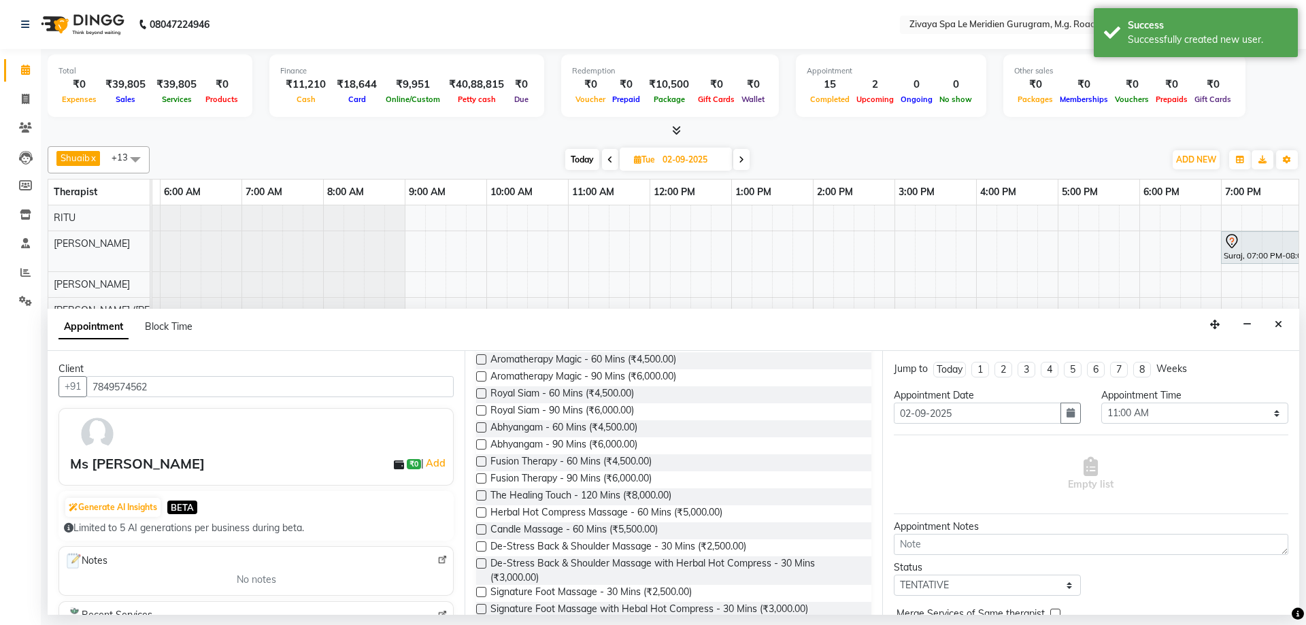
scroll to position [193, 0]
click at [482, 495] on label at bounding box center [481, 493] width 10 height 10
click at [482, 495] on input "checkbox" at bounding box center [480, 495] width 9 height 9
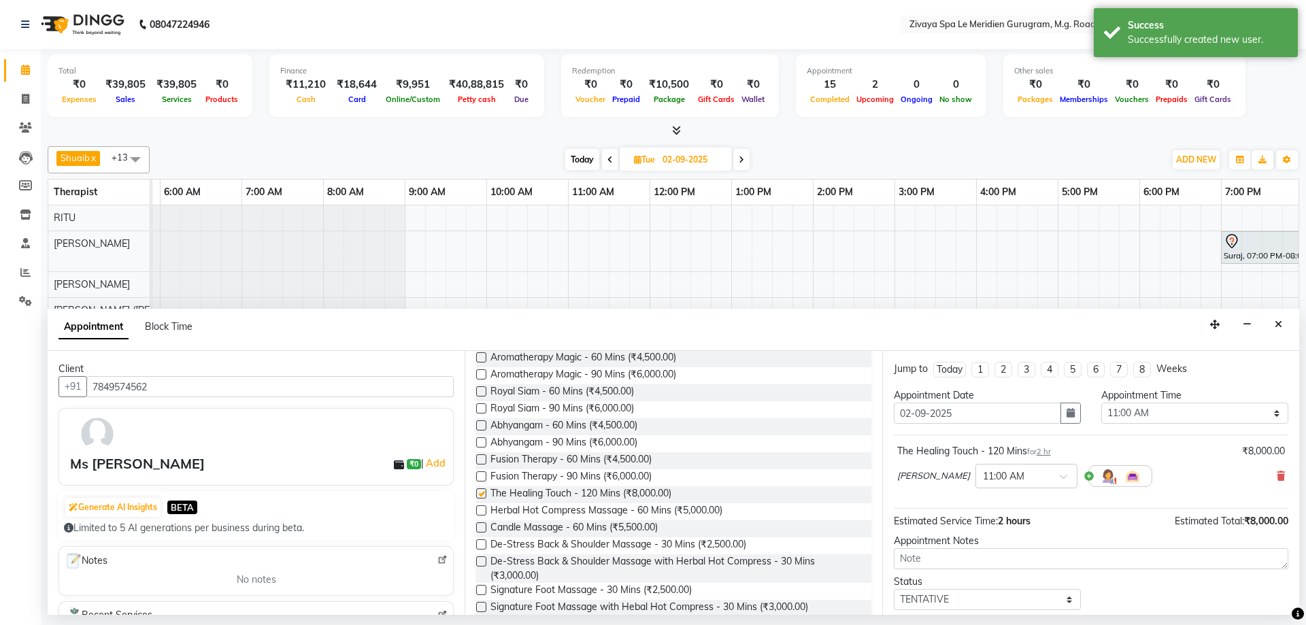
checkbox input "false"
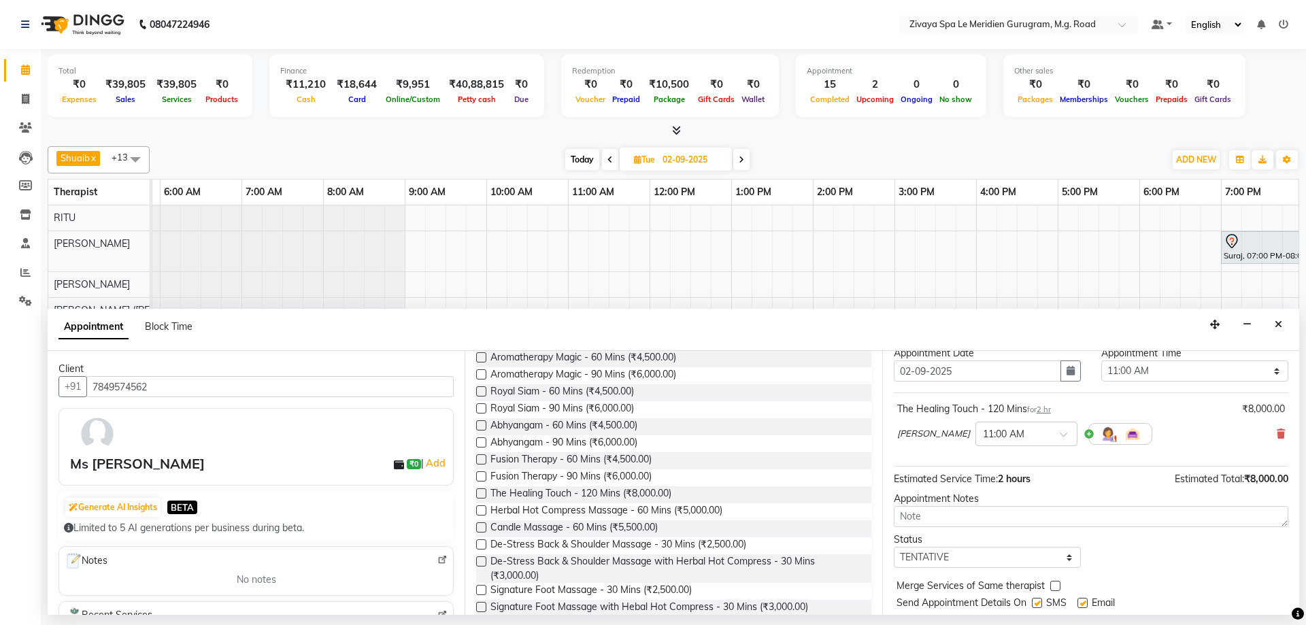
scroll to position [81, 0]
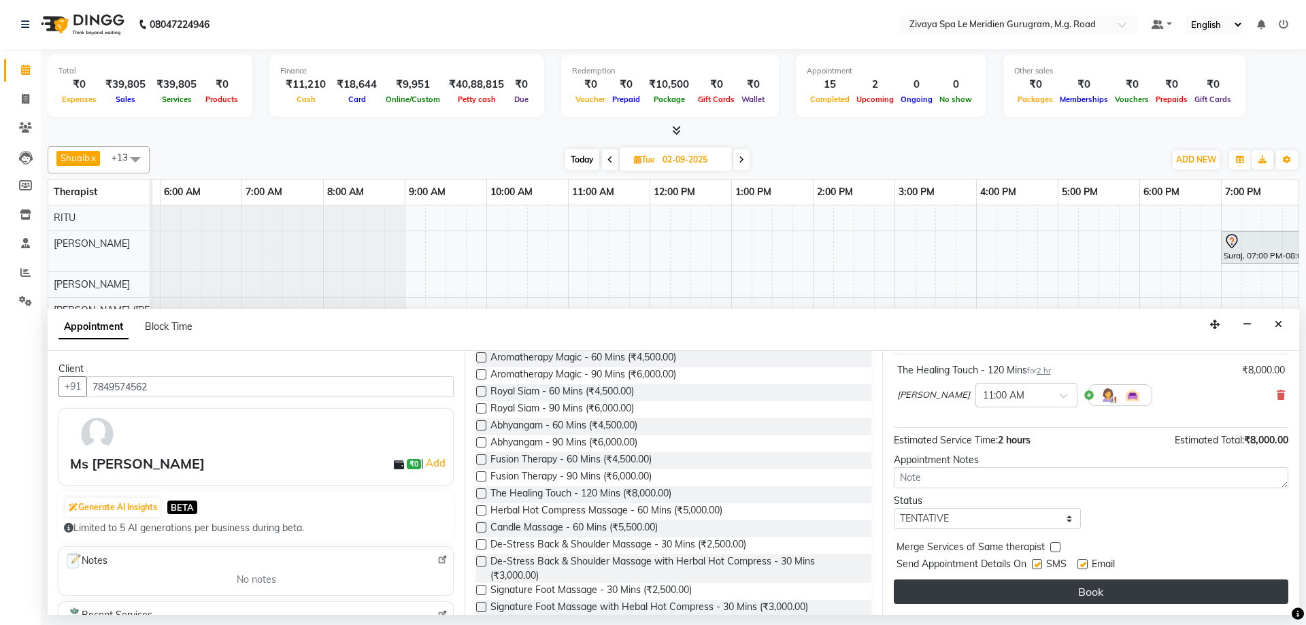
click at [1135, 589] on button "Book" at bounding box center [1091, 592] width 395 height 24
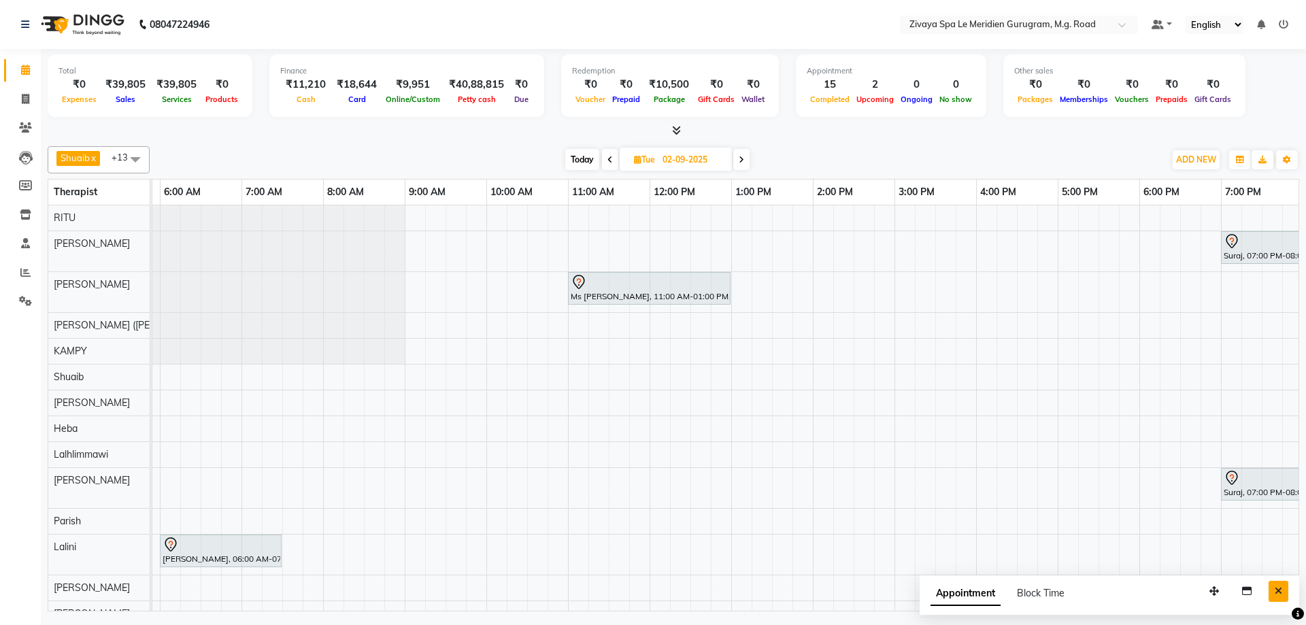
click at [1276, 584] on button "Close" at bounding box center [1279, 591] width 20 height 21
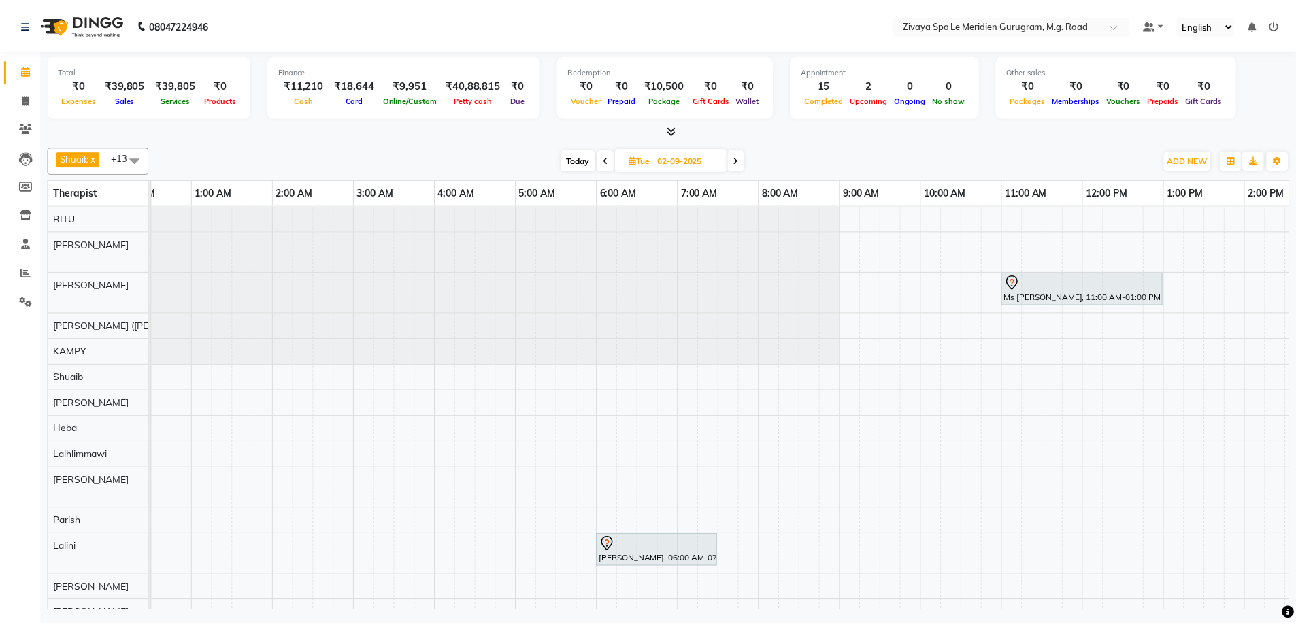
scroll to position [0, 0]
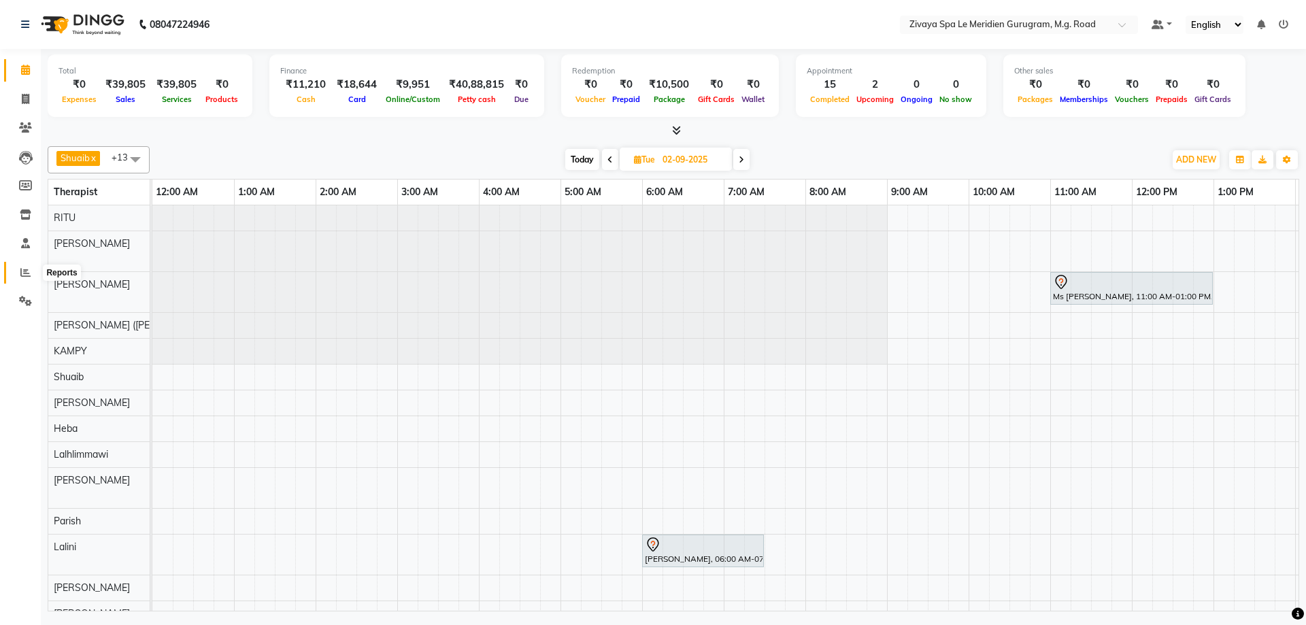
click at [27, 269] on icon at bounding box center [25, 272] width 10 height 10
